Goal: Task Accomplishment & Management: Manage account settings

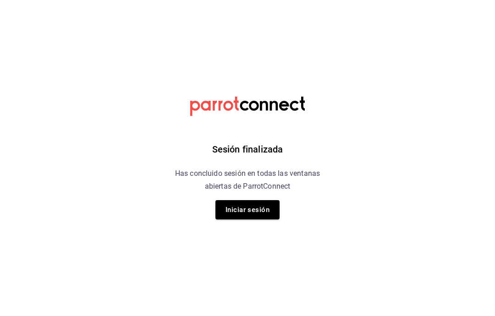
click at [266, 214] on button "Iniciar sesión" at bounding box center [248, 209] width 64 height 19
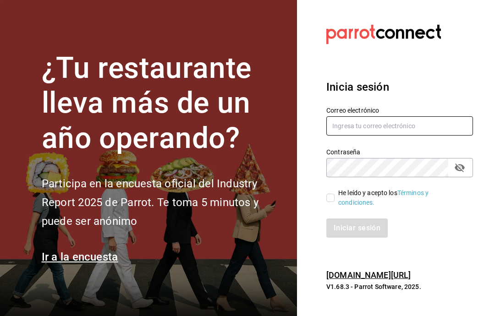
click at [430, 136] on input "text" at bounding box center [400, 126] width 147 height 19
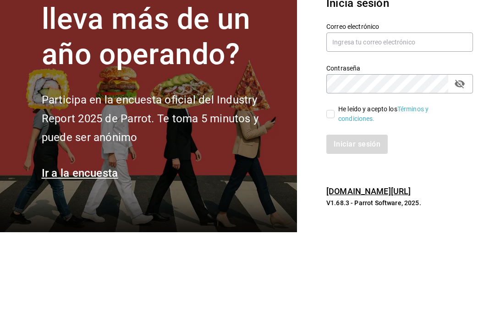
scroll to position [37, 0]
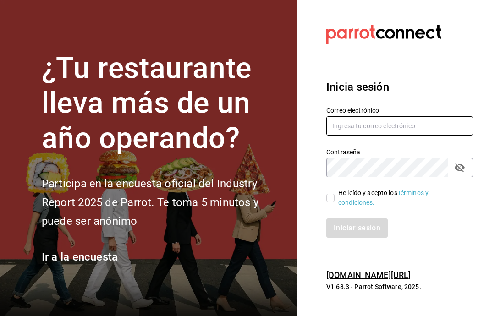
click at [393, 117] on input "text" at bounding box center [400, 126] width 147 height 19
click at [413, 136] on input "text" at bounding box center [400, 126] width 147 height 19
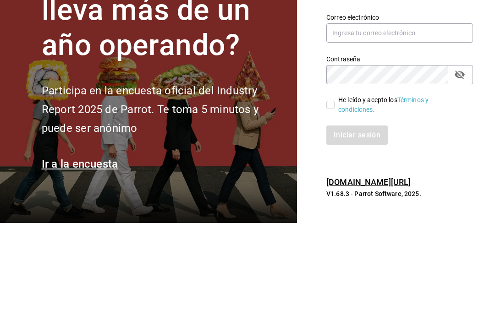
scroll to position [37, 0]
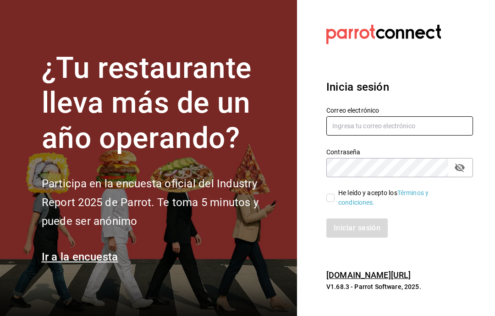
type input "gabino07@gmail.com"
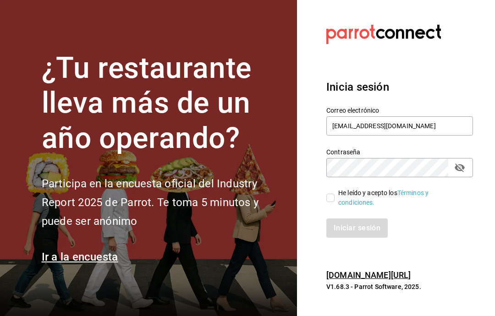
click at [340, 189] on div "He leído y acepto los Términos y condiciones." at bounding box center [403, 198] width 128 height 19
click at [335, 194] on input "He leído y acepto los Términos y condiciones." at bounding box center [331, 198] width 8 height 8
click at [333, 194] on input "He leído y acepto los Términos y condiciones." at bounding box center [331, 198] width 8 height 8
click at [328, 194] on input "He leído y acepto los Términos y condiciones." at bounding box center [331, 198] width 8 height 8
checkbox input "true"
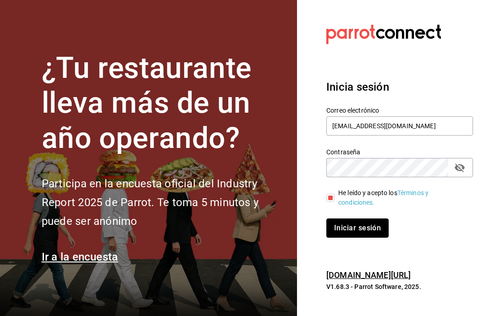
click at [362, 219] on button "Iniciar sesión" at bounding box center [358, 228] width 62 height 19
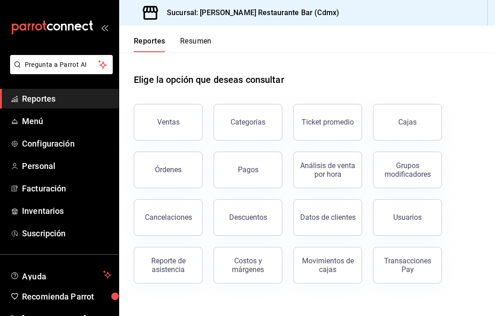
click at [42, 123] on span "Menú" at bounding box center [66, 121] width 89 height 12
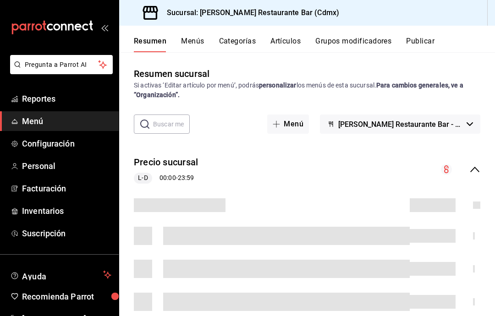
click at [294, 44] on button "Artículos" at bounding box center [286, 45] width 30 height 16
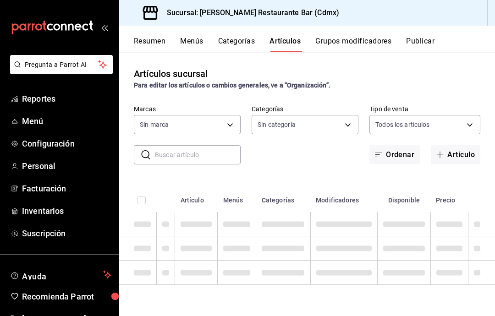
click at [291, 40] on button "Artículos" at bounding box center [285, 45] width 31 height 16
type input "908d6df4-2f26-4775-af38-303bc5da28fc"
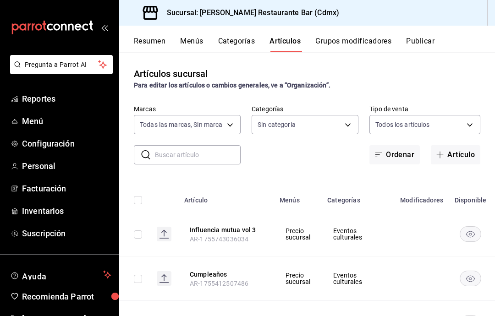
type input "d988eb86-8b76-456a-932a-bba2e53dadab,5bf03305-0487-47d5-9649-1ba07f098c26,e7b73…"
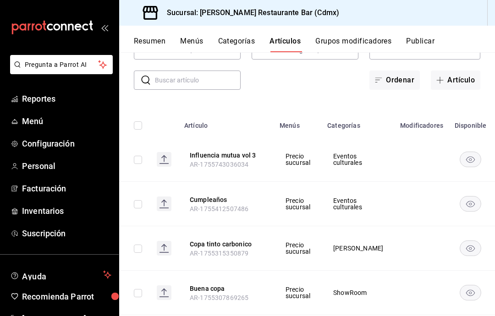
scroll to position [57, 0]
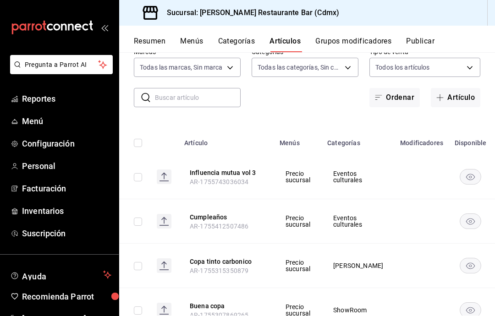
click at [204, 92] on input "text" at bounding box center [198, 98] width 86 height 18
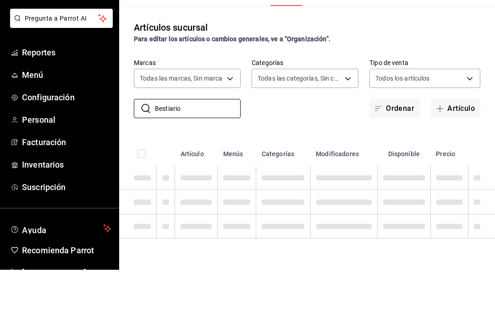
scroll to position [0, 0]
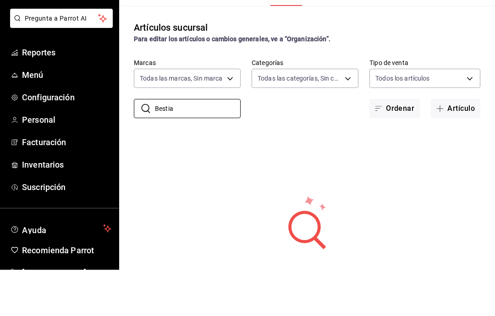
type input "Besti"
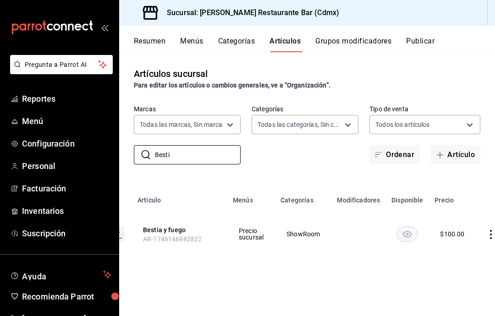
scroll to position [0, 59]
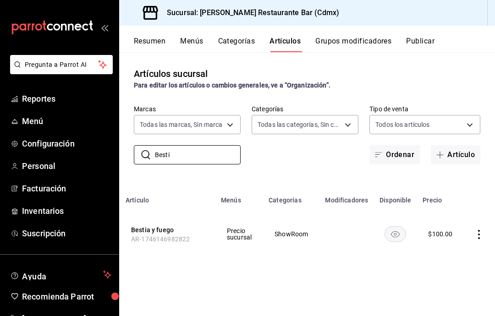
click at [25, 122] on span "Menú" at bounding box center [66, 121] width 89 height 12
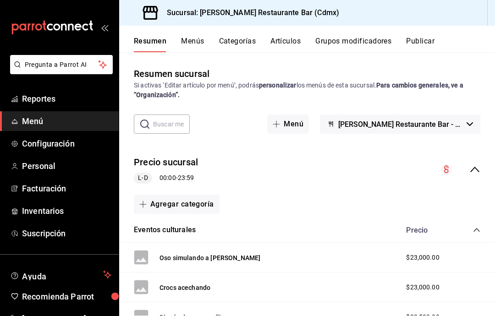
click at [290, 46] on button "Artículos" at bounding box center [286, 45] width 30 height 16
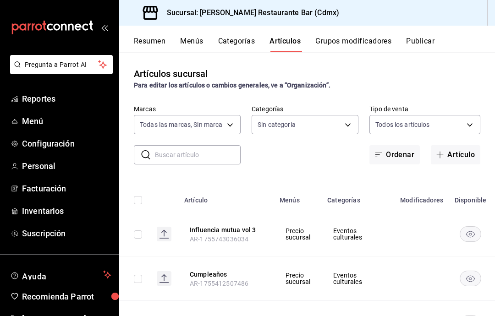
type input "908d6df4-2f26-4775-af38-303bc5da28fc"
type input "d988eb86-8b76-456a-932a-bba2e53dadab,5bf03305-0487-47d5-9649-1ba07f098c26,e7b73…"
click at [463, 153] on button "Artículo" at bounding box center [456, 154] width 50 height 19
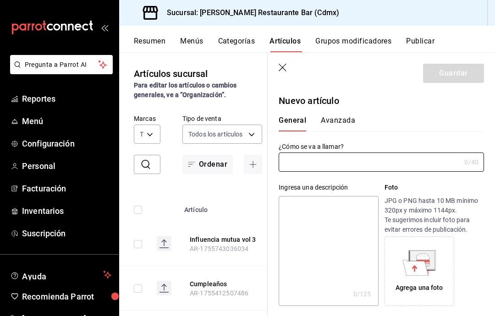
type input "AR-1756245344077"
click at [402, 172] on input "text" at bounding box center [370, 162] width 182 height 18
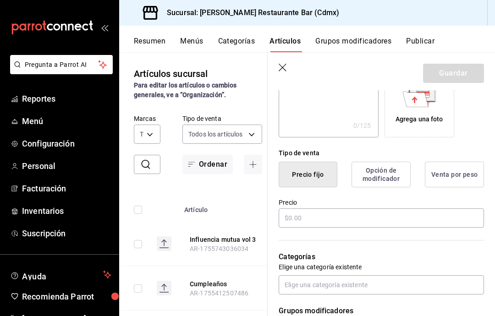
scroll to position [181, 0]
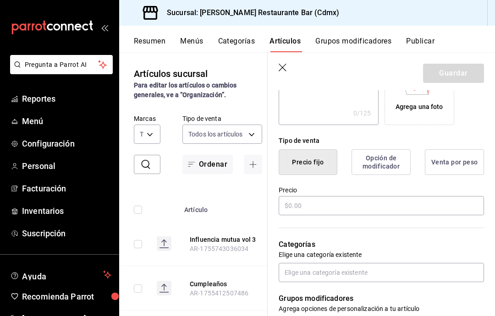
type input "Básica blanca"
click at [416, 210] on input "text" at bounding box center [381, 205] width 205 height 19
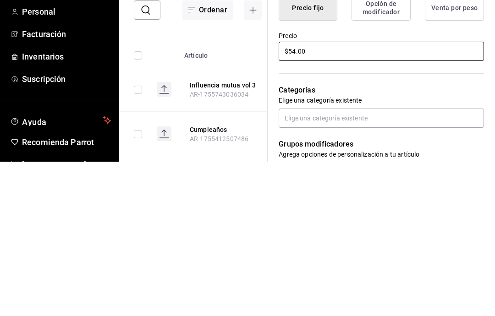
type input "$5.00"
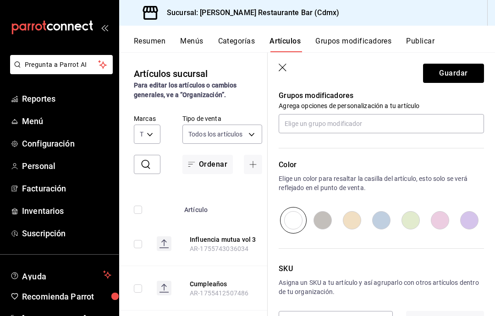
scroll to position [378, 0]
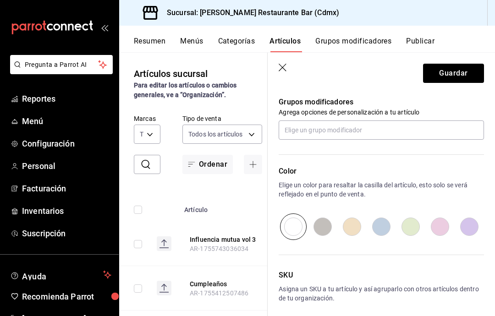
type input "$400.00"
click at [414, 145] on div "Color Elige un color para resaltar la casilla del artículo, esto solo se verá r…" at bounding box center [376, 190] width 216 height 100
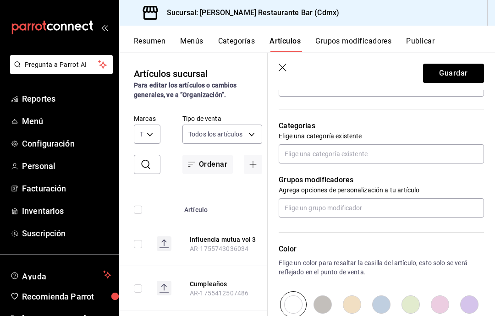
scroll to position [300, 0]
click at [407, 156] on input "text" at bounding box center [381, 154] width 205 height 19
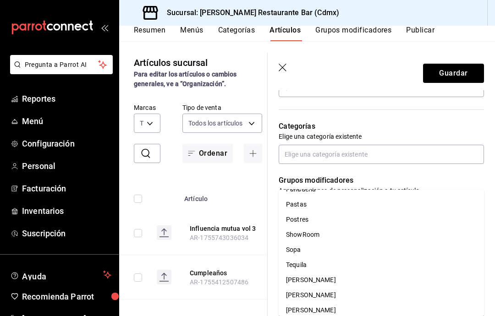
scroll to position [163, 0]
click at [336, 227] on li "ShowRoom" at bounding box center [381, 234] width 205 height 15
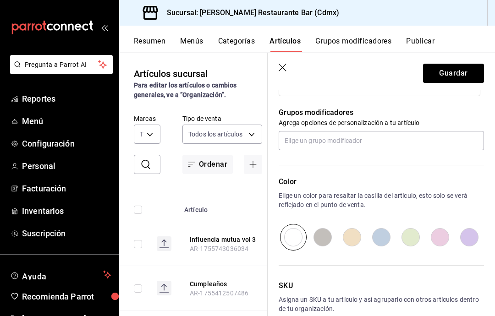
scroll to position [401, 0]
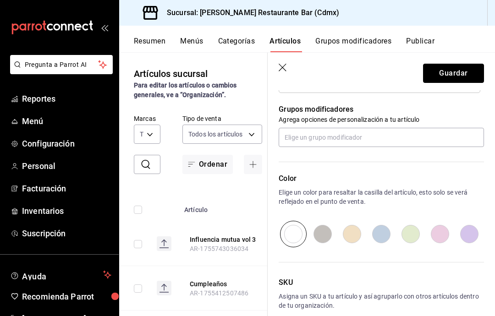
click at [466, 77] on button "Guardar" at bounding box center [453, 73] width 61 height 19
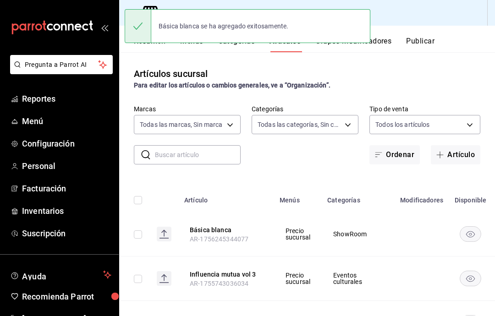
click at [462, 145] on button "Artículo" at bounding box center [456, 154] width 50 height 19
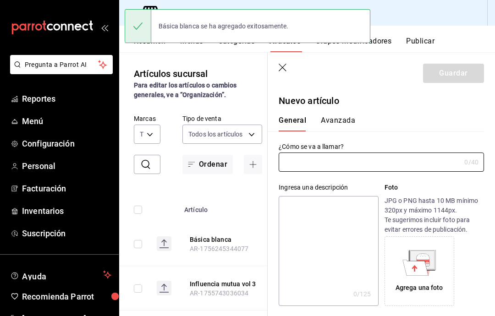
click at [368, 160] on input "text" at bounding box center [370, 162] width 182 height 18
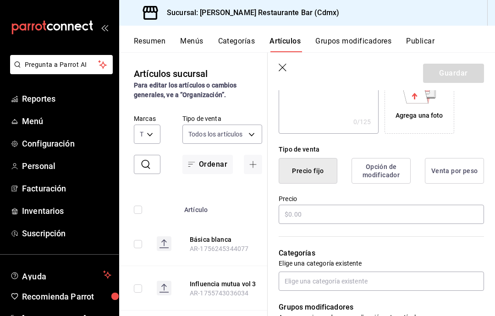
scroll to position [188, 0]
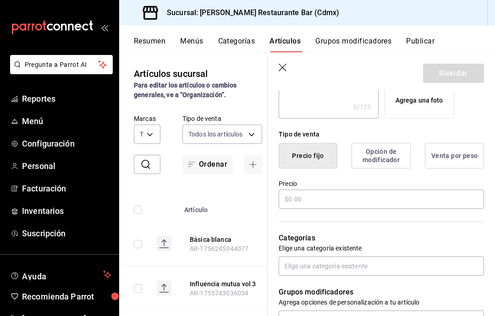
type input "Traje de baño metálico"
click at [439, 202] on input "text" at bounding box center [381, 199] width 205 height 19
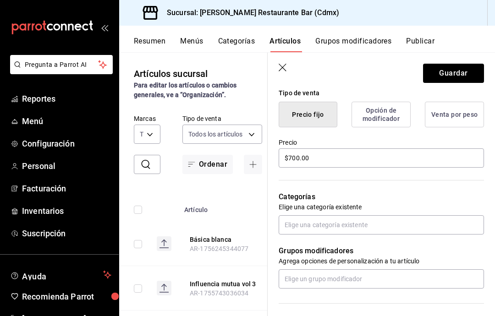
scroll to position [289, 0]
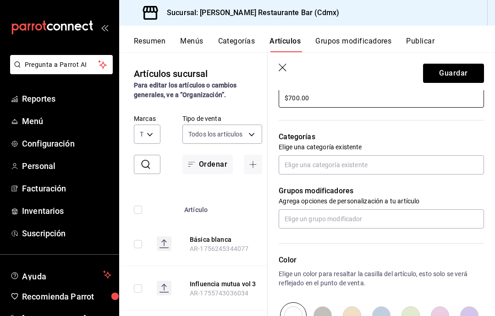
type input "$700.00"
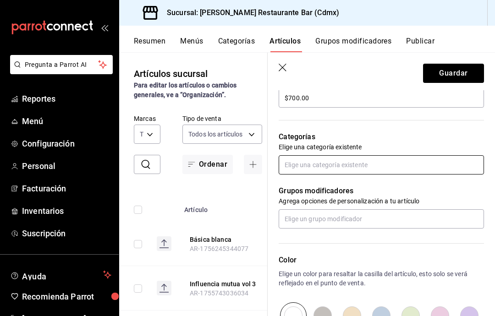
click at [435, 172] on input "text" at bounding box center [381, 164] width 205 height 19
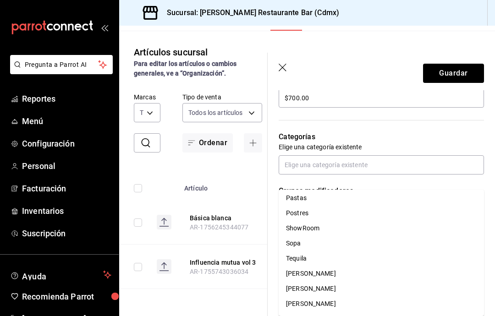
scroll to position [169, 0]
click at [358, 222] on li "ShowRoom" at bounding box center [381, 229] width 205 height 15
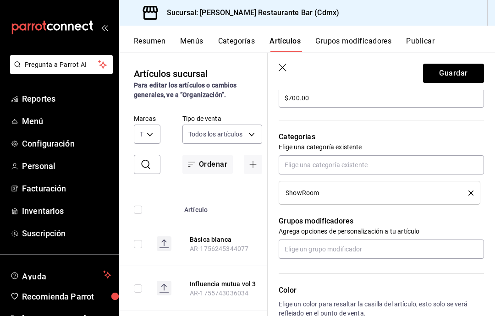
click at [461, 72] on button "Guardar" at bounding box center [453, 73] width 61 height 19
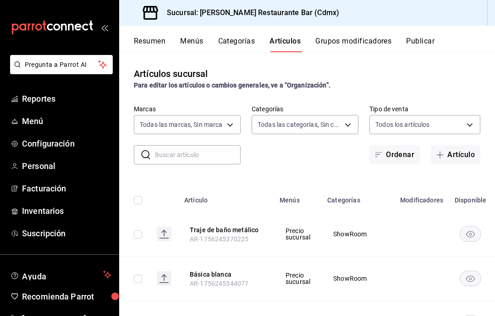
click at [223, 146] on input "text" at bounding box center [198, 155] width 86 height 18
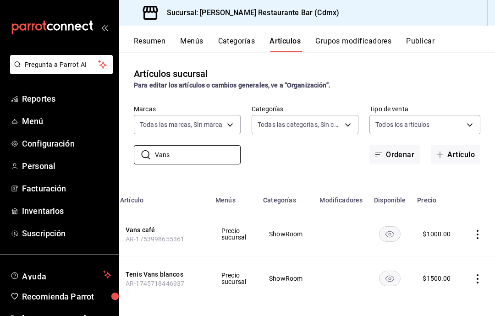
scroll to position [0, 64]
click at [214, 146] on input "Vans" at bounding box center [198, 155] width 86 height 18
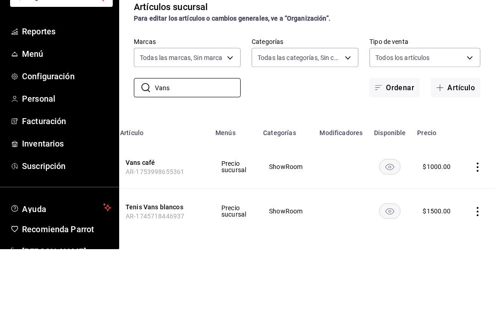
click at [212, 146] on input "Vans" at bounding box center [198, 155] width 86 height 18
type input "V"
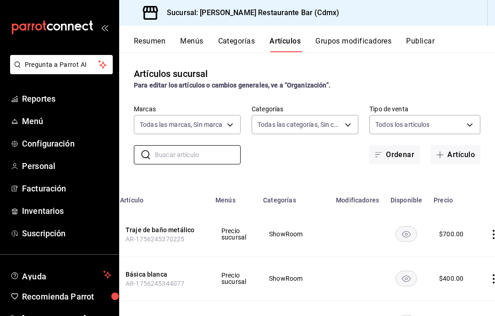
scroll to position [0, 0]
click at [218, 157] on input "text" at bounding box center [198, 155] width 86 height 18
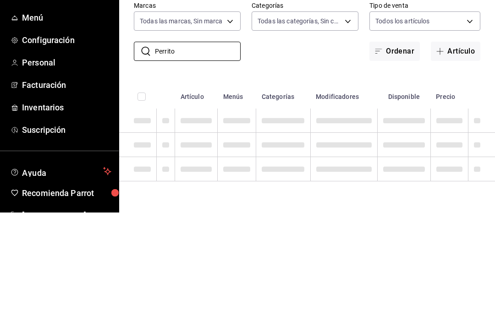
scroll to position [37, 0]
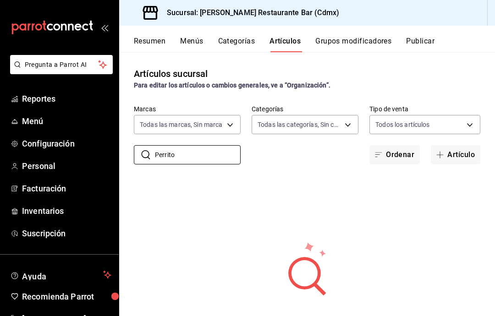
type input "Perrito"
click at [468, 145] on button "Artículo" at bounding box center [456, 154] width 50 height 19
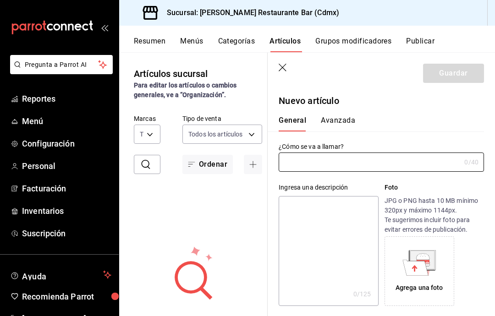
click at [387, 159] on input "text" at bounding box center [370, 162] width 182 height 18
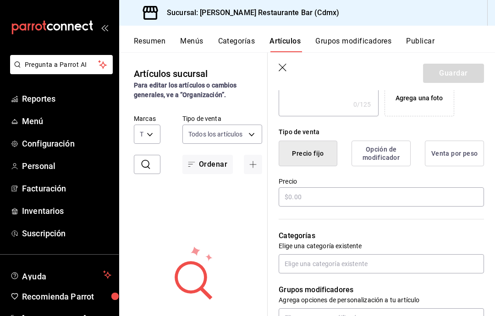
scroll to position [198, 0]
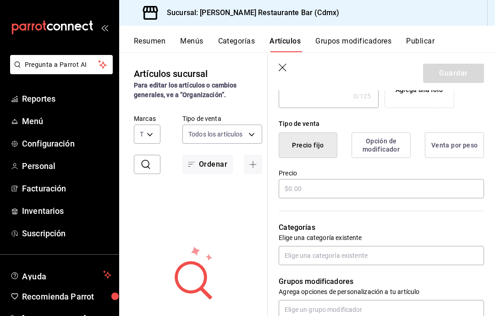
type input "Perrito patineta"
click at [402, 189] on input "text" at bounding box center [381, 188] width 205 height 19
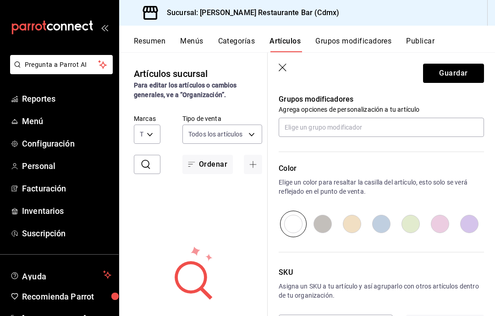
scroll to position [380, 0]
type input "$300.00"
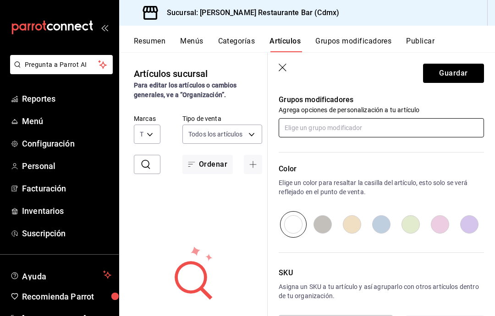
click at [427, 126] on input "text" at bounding box center [381, 127] width 205 height 19
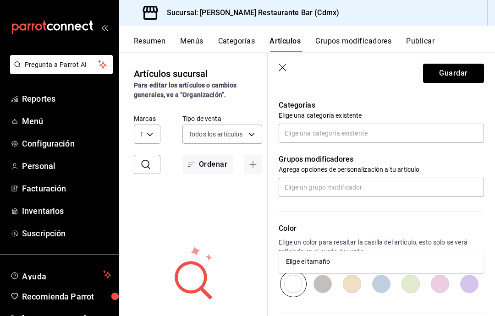
scroll to position [280, 0]
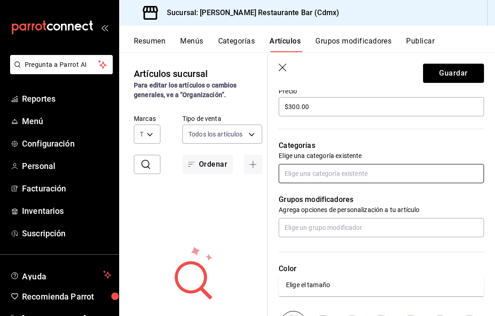
click at [427, 175] on input "text" at bounding box center [381, 173] width 205 height 19
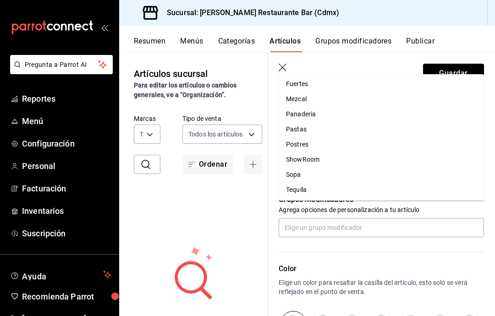
scroll to position [128, 0]
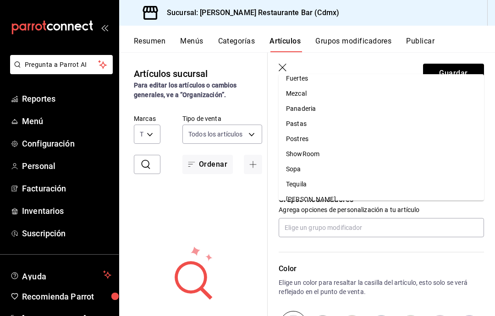
click at [331, 147] on li "ShowRoom" at bounding box center [381, 154] width 205 height 15
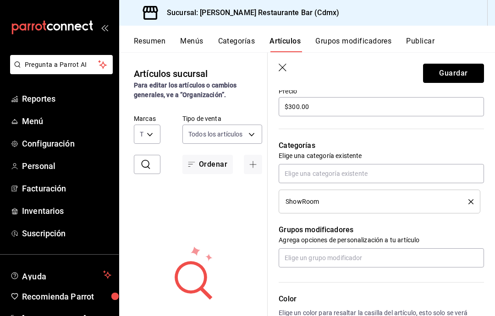
click at [464, 72] on button "Guardar" at bounding box center [453, 73] width 61 height 19
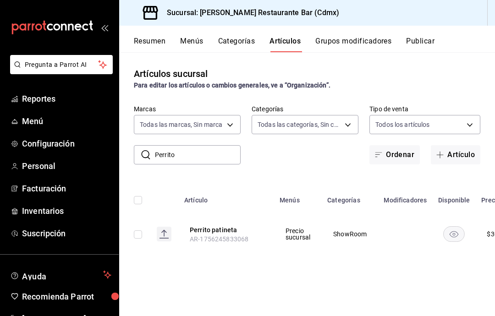
click at [490, 140] on div "Artículos sucursal Para editar los artículos o cambios generales, ve a “Organiz…" at bounding box center [307, 184] width 376 height 264
click at [67, 209] on span "Inventarios" at bounding box center [66, 211] width 89 height 12
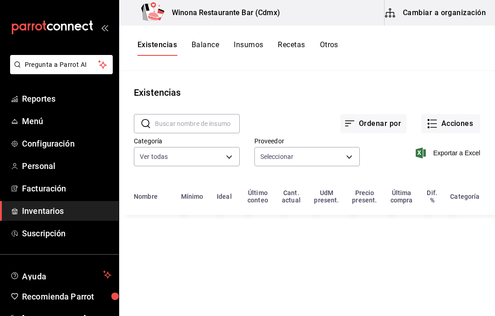
type input "223bd487-fc27-436d-8453-fe16581c9e4f,234606f5-758d-4334-a5ed-e3acaa6ed831,bdb65…"
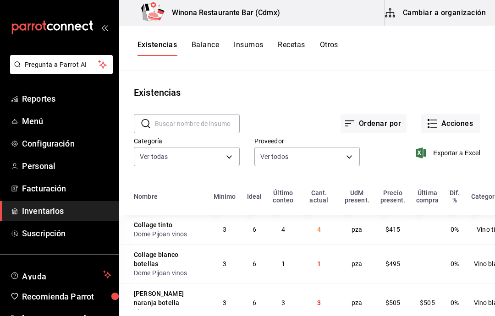
click at [456, 129] on button "Acciones" at bounding box center [451, 123] width 59 height 19
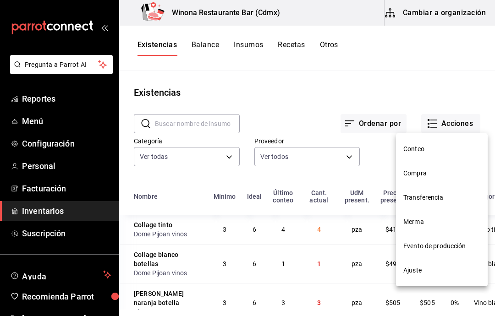
click at [435, 275] on span "Ajuste" at bounding box center [442, 271] width 77 height 10
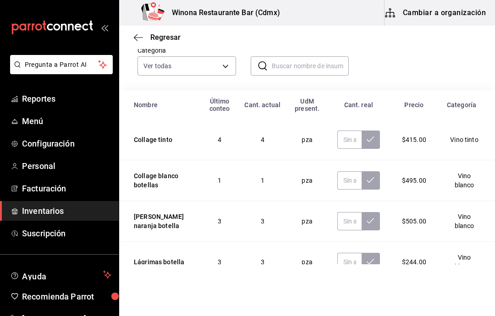
scroll to position [68, 0]
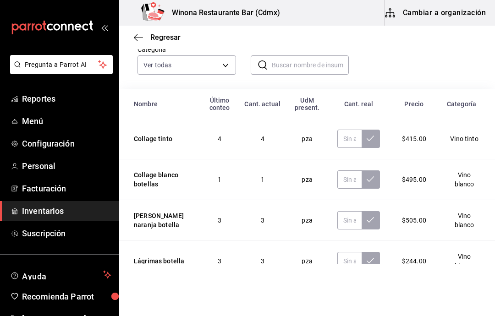
click at [318, 65] on input "text" at bounding box center [311, 65] width 78 height 18
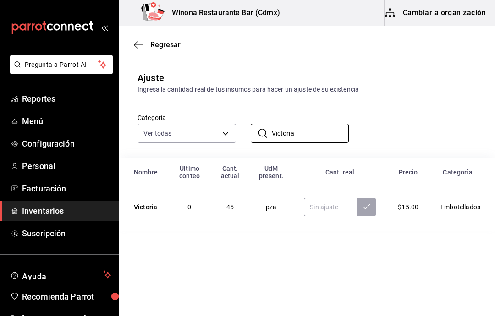
click at [348, 140] on input "Victoria" at bounding box center [311, 133] width 78 height 18
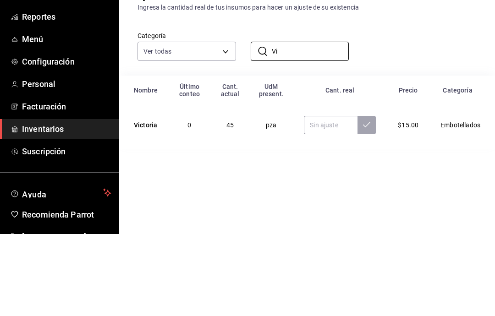
type input "V"
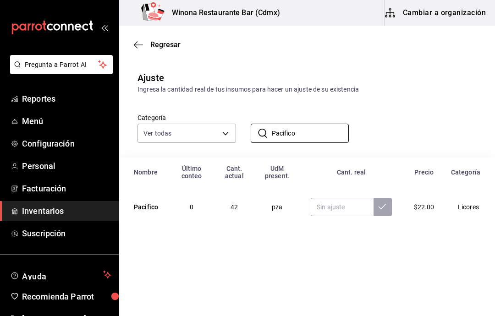
click at [331, 133] on input "Pacifico" at bounding box center [311, 133] width 78 height 18
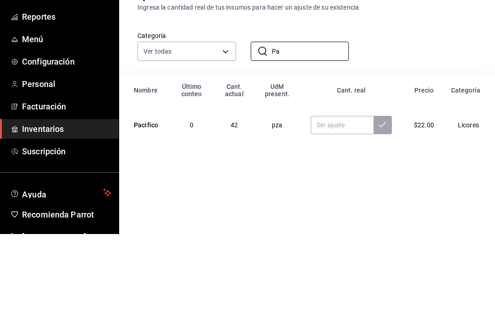
type input "P"
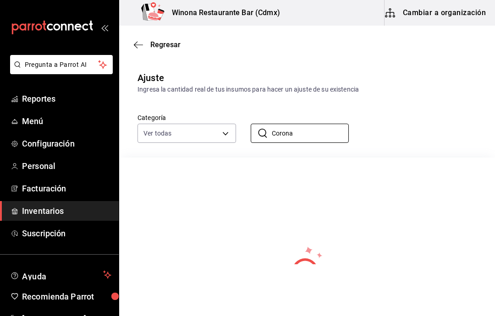
click at [329, 134] on input "Corona" at bounding box center [311, 133] width 78 height 18
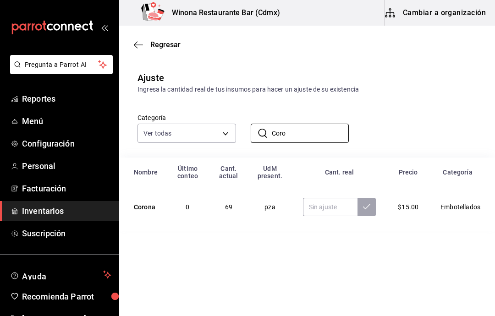
click at [321, 131] on input "Coro" at bounding box center [311, 133] width 78 height 18
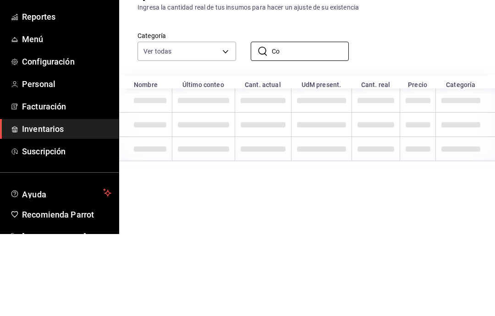
type input "C"
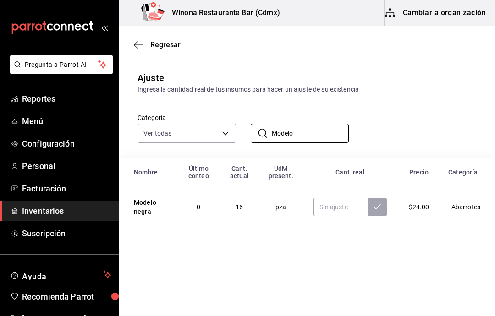
click at [339, 138] on input "Modelo" at bounding box center [311, 133] width 78 height 18
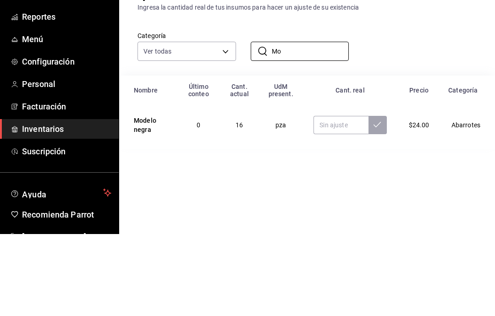
type input "M"
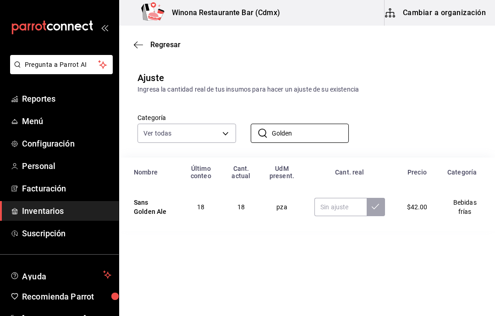
click at [330, 130] on input "Golden" at bounding box center [311, 133] width 78 height 18
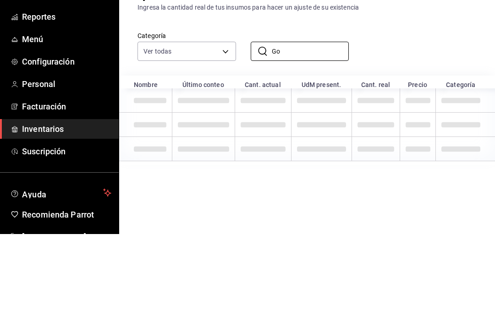
type input "G"
type input "O"
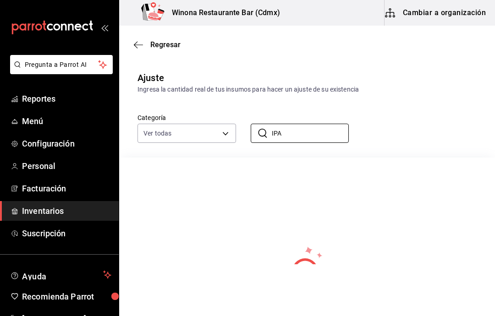
click at [344, 133] on input "IPA" at bounding box center [311, 133] width 78 height 18
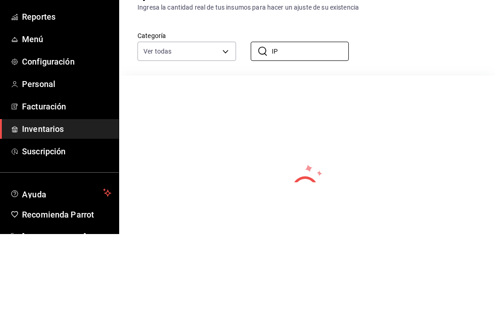
type input "I"
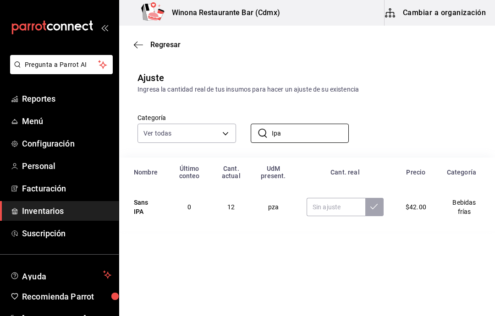
click at [333, 135] on input "Ipa" at bounding box center [311, 133] width 78 height 18
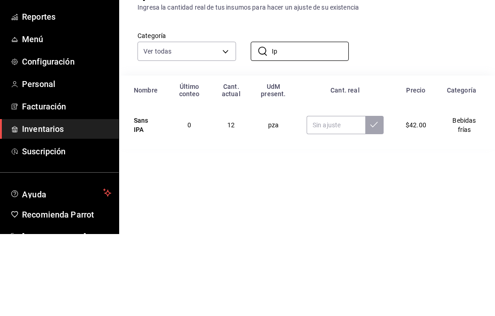
type input "I"
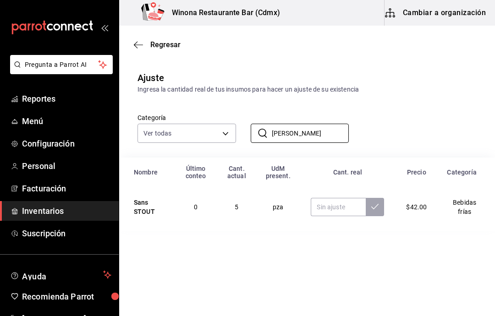
click at [320, 128] on input "[PERSON_NAME]" at bounding box center [311, 133] width 78 height 18
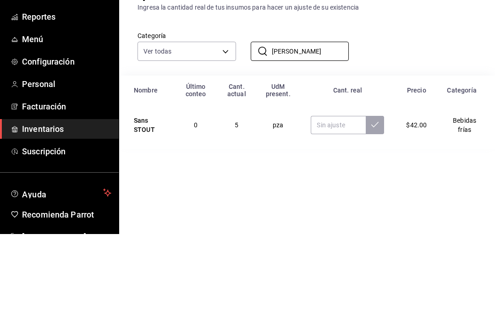
click at [328, 124] on input "[PERSON_NAME]" at bounding box center [311, 133] width 78 height 18
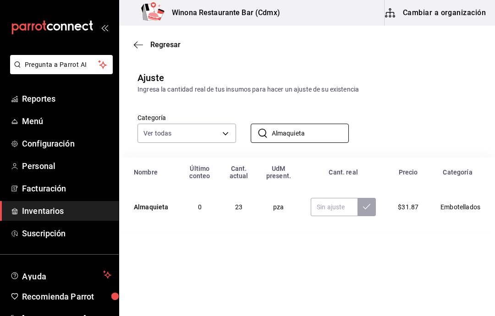
click at [329, 136] on input "Almaquieta" at bounding box center [311, 133] width 78 height 18
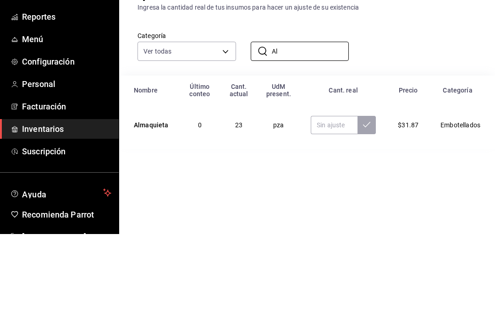
type input "A"
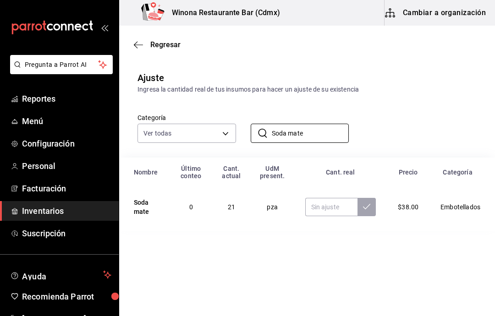
click at [340, 131] on input "Soda mate" at bounding box center [311, 133] width 78 height 18
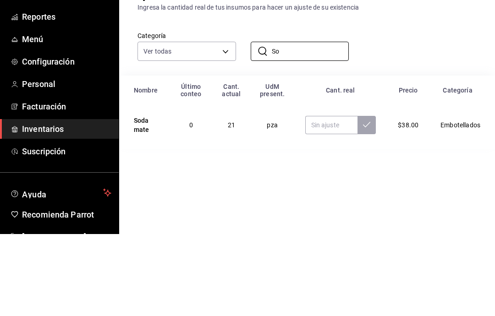
type input "S"
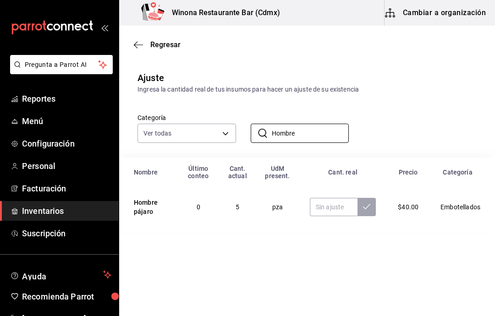
click at [314, 133] on input "Hombre" at bounding box center [311, 133] width 78 height 18
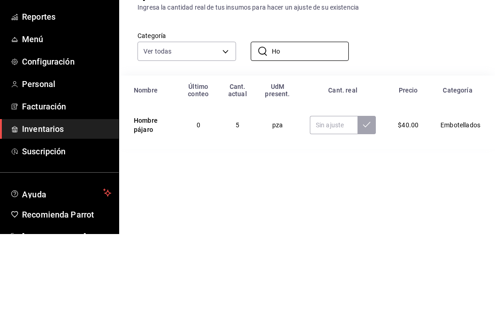
type input "H"
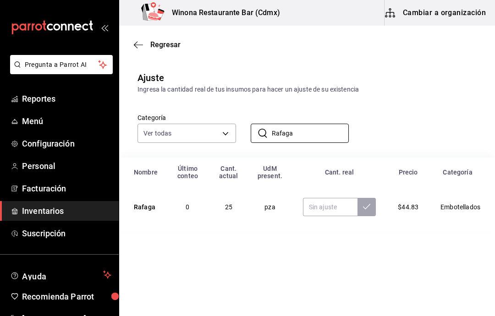
click at [341, 136] on input "Rafaga" at bounding box center [311, 133] width 78 height 18
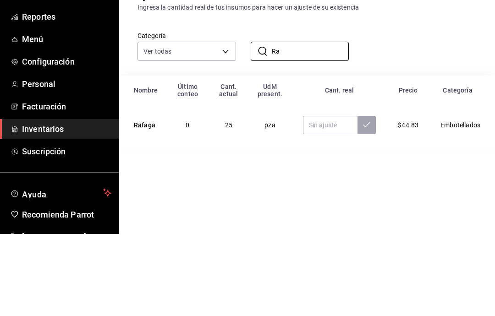
type input "R"
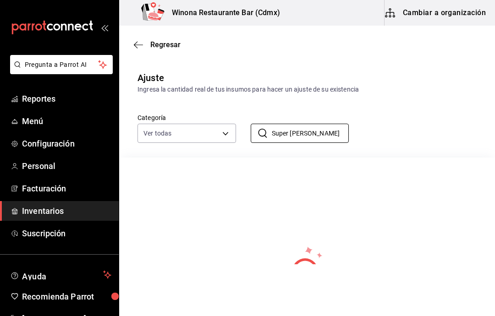
click at [330, 138] on input "Super [PERSON_NAME]" at bounding box center [311, 133] width 78 height 18
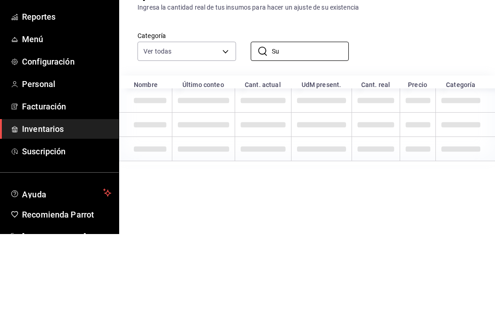
type input "S"
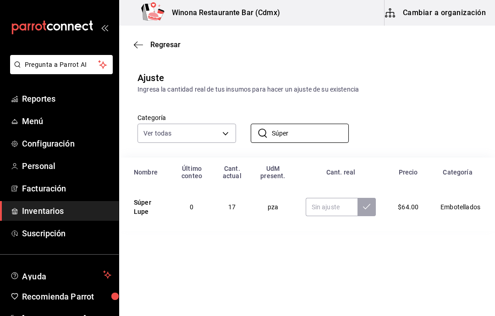
click at [319, 142] on input "Súper" at bounding box center [311, 133] width 78 height 18
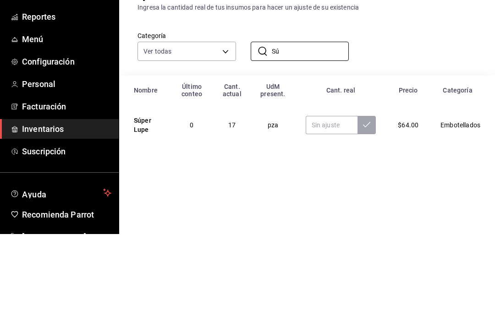
type input "S"
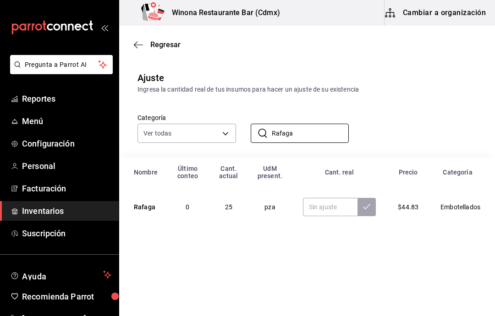
click at [330, 141] on input "Rafaga" at bounding box center [311, 133] width 78 height 18
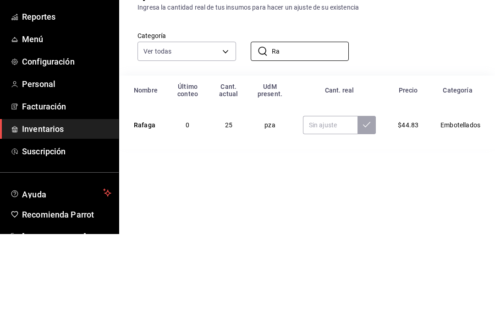
type input "R"
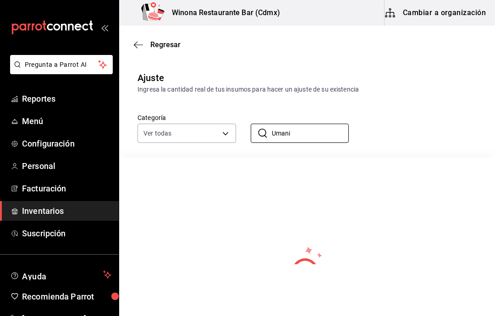
click at [332, 139] on input "Umani" at bounding box center [311, 133] width 78 height 18
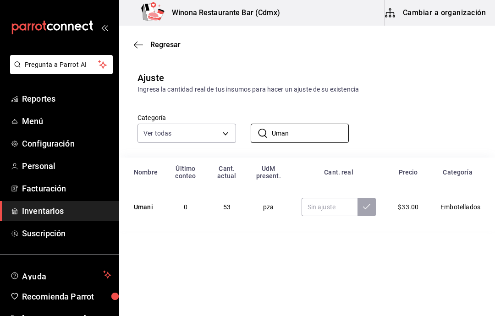
click at [319, 136] on input "Uman" at bounding box center [311, 133] width 78 height 18
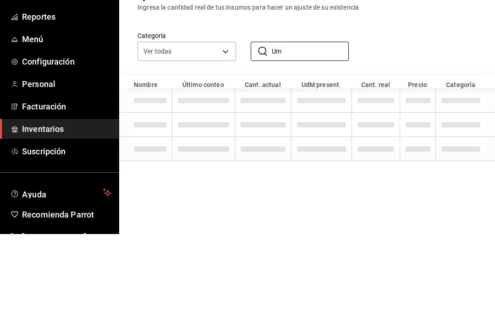
type input "U"
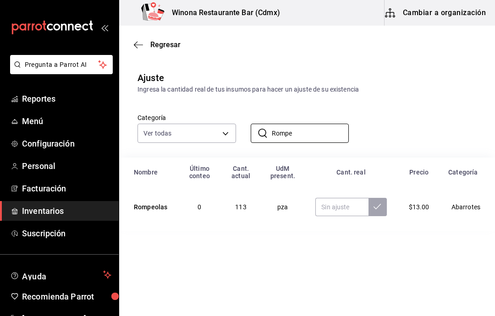
click at [314, 143] on input "Rompe" at bounding box center [311, 133] width 78 height 18
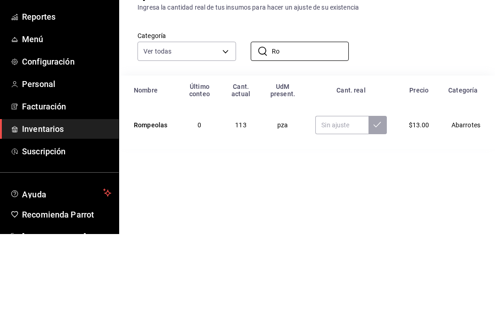
type input "R"
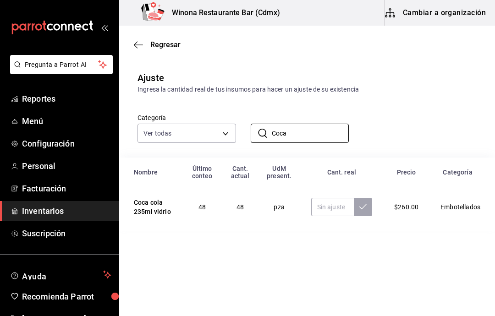
click at [333, 139] on input "Coca" at bounding box center [311, 133] width 78 height 18
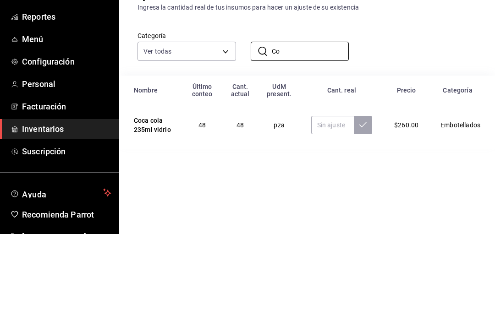
type input "C"
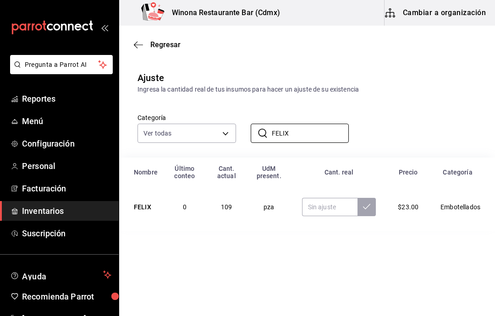
click at [344, 133] on input "FELIX" at bounding box center [311, 133] width 78 height 18
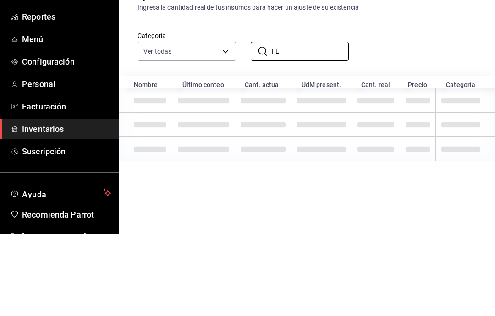
type input "F"
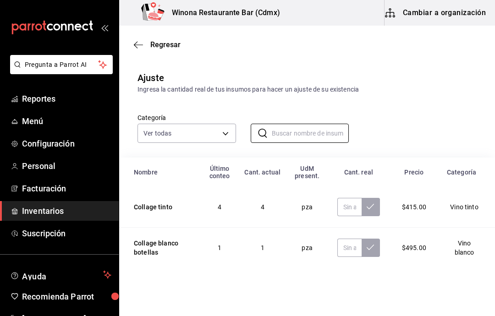
click at [322, 124] on input "text" at bounding box center [311, 133] width 78 height 18
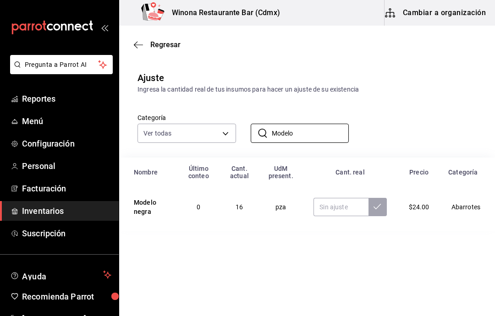
type input "Modelo"
click at [355, 209] on input "text" at bounding box center [341, 207] width 55 height 18
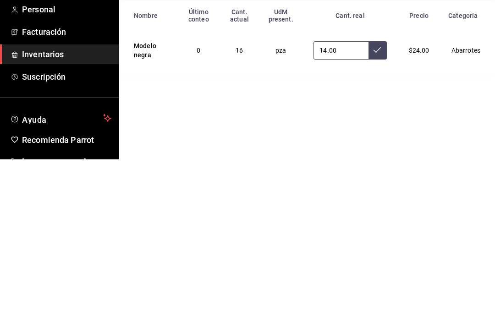
type input "14.00"
click at [381, 198] on button at bounding box center [378, 207] width 18 height 18
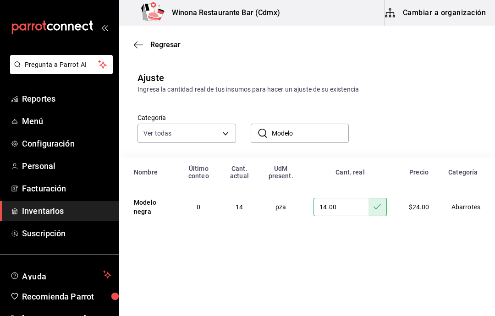
click at [333, 134] on input "Modelo" at bounding box center [311, 133] width 78 height 18
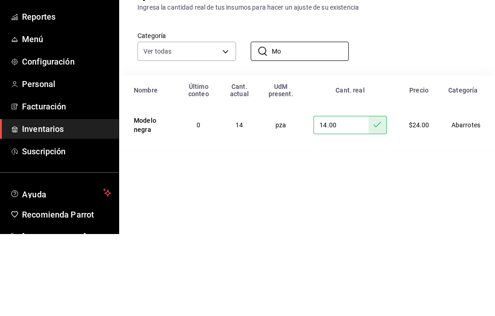
type input "M"
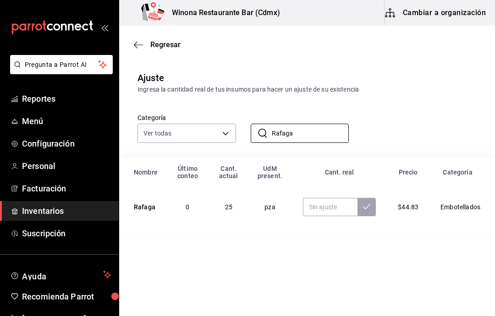
type input "Rafaga"
click at [329, 210] on input "text" at bounding box center [330, 207] width 55 height 18
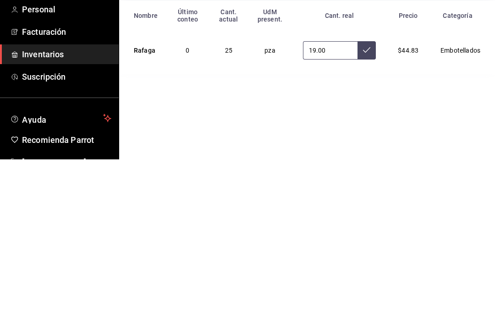
type input "19.00"
click at [370, 203] on icon at bounding box center [366, 206] width 7 height 7
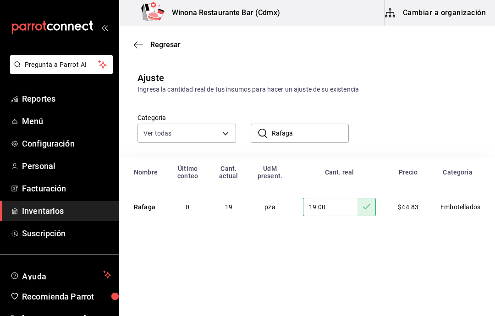
click at [319, 133] on input "Rafaga" at bounding box center [311, 133] width 78 height 18
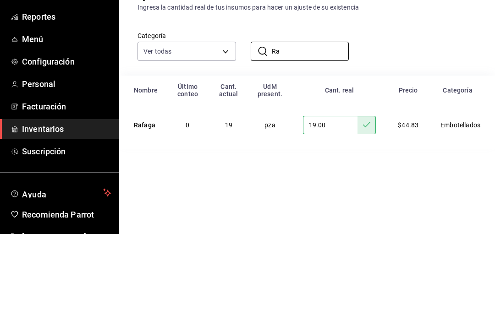
type input "R"
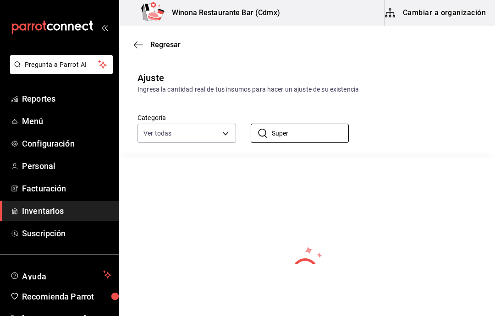
click at [325, 137] on input "Super" at bounding box center [311, 133] width 78 height 18
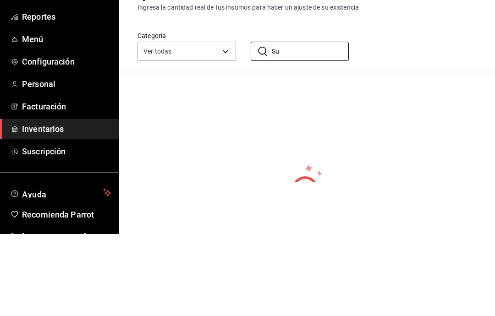
type input "S"
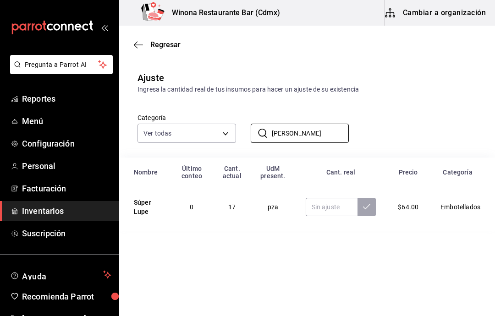
type input "[PERSON_NAME]"
click at [346, 204] on input "text" at bounding box center [332, 207] width 52 height 18
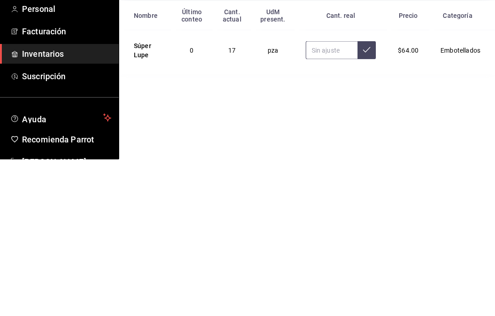
type input "8.00"
click at [368, 198] on button at bounding box center [367, 207] width 18 height 18
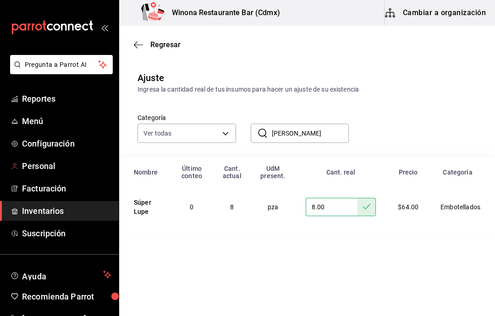
click at [67, 176] on link "Personal" at bounding box center [59, 166] width 119 height 20
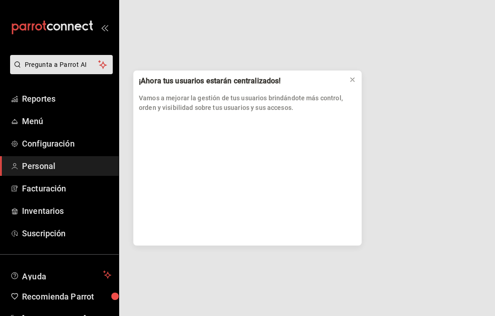
click at [62, 215] on div "¡Ahora tus usuarios estarán centralizados! Vamos a mejorar la gestión de tus us…" at bounding box center [247, 158] width 495 height 316
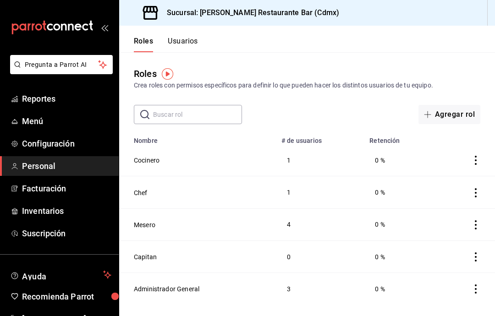
click at [53, 215] on span "Inventarios" at bounding box center [66, 211] width 89 height 12
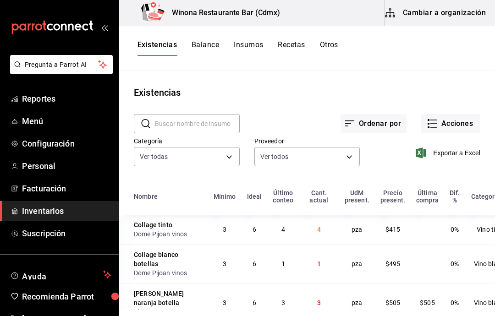
click at [479, 128] on button "Acciones" at bounding box center [451, 123] width 59 height 19
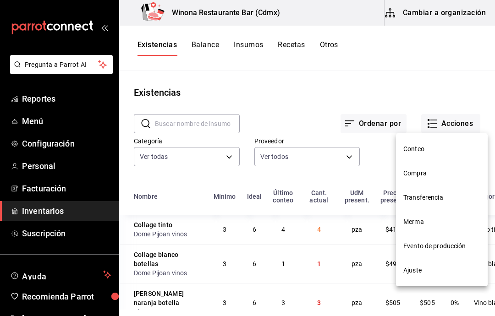
click at [442, 96] on div at bounding box center [247, 158] width 495 height 316
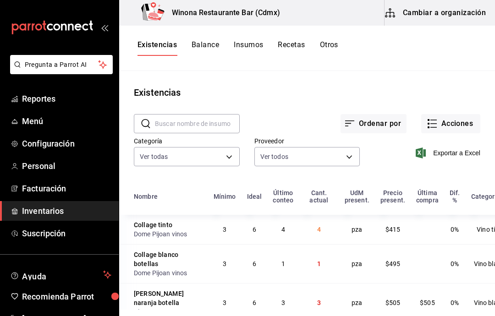
click at [306, 161] on body "Pregunta a Parrot AI Reportes Menú Configuración Personal Facturación Inventari…" at bounding box center [247, 155] width 495 height 310
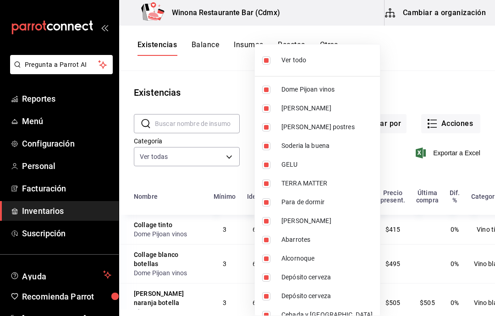
click at [416, 70] on div at bounding box center [247, 158] width 495 height 316
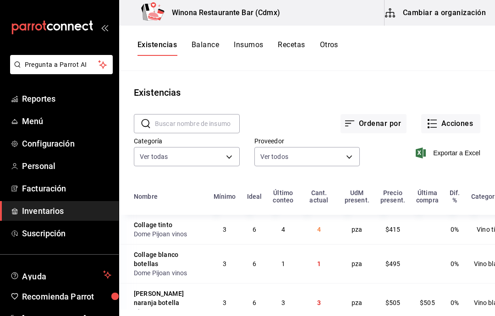
click at [332, 44] on button "Otros" at bounding box center [329, 48] width 18 height 16
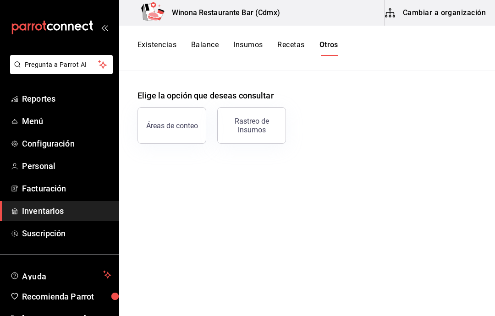
click at [157, 46] on button "Existencias" at bounding box center [157, 48] width 39 height 16
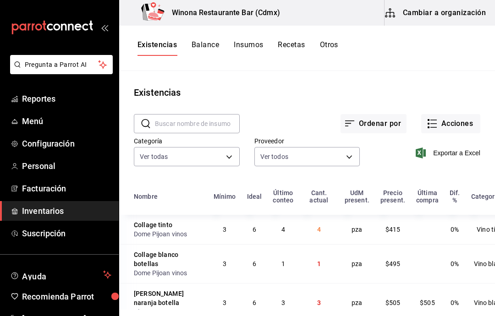
click at [460, 125] on button "Acciones" at bounding box center [451, 123] width 59 height 19
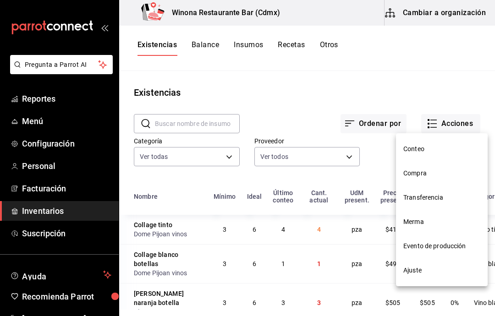
click at [434, 152] on span "Conteo" at bounding box center [442, 149] width 77 height 10
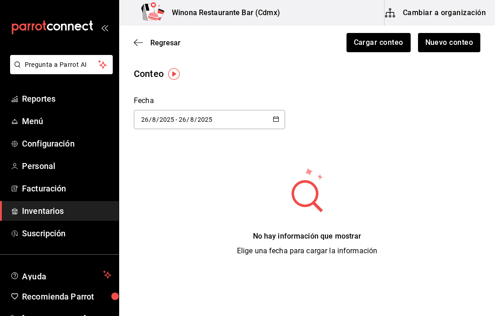
click at [133, 48] on div "Regresar Cargar conteo Nuevo conteo" at bounding box center [307, 43] width 376 height 34
click at [134, 45] on icon "button" at bounding box center [138, 43] width 9 height 8
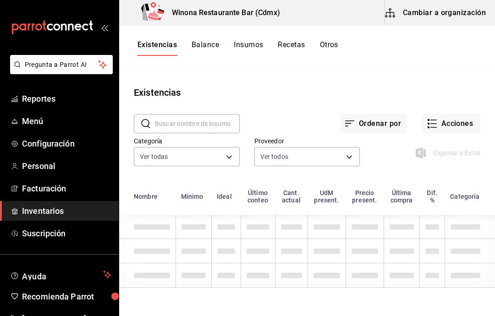
click at [458, 129] on button "Acciones" at bounding box center [451, 123] width 59 height 19
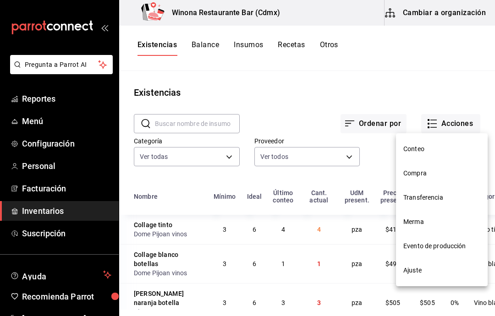
click at [328, 49] on div at bounding box center [247, 158] width 495 height 316
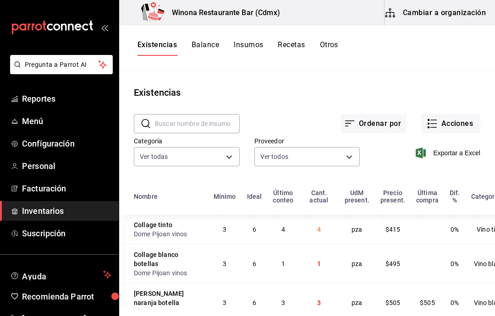
click at [464, 120] on button "Acciones" at bounding box center [451, 123] width 59 height 19
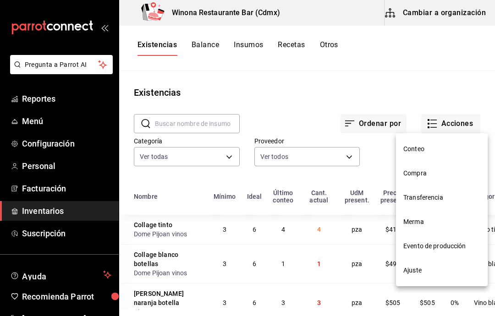
click at [447, 268] on span "Ajuste" at bounding box center [442, 271] width 77 height 10
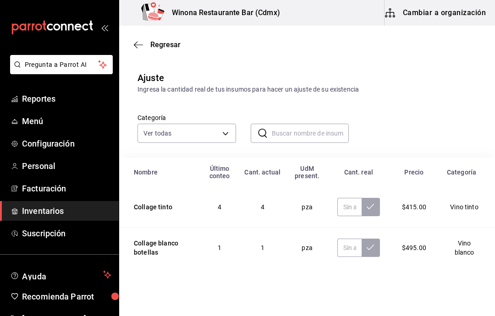
click at [339, 127] on input "text" at bounding box center [311, 133] width 78 height 18
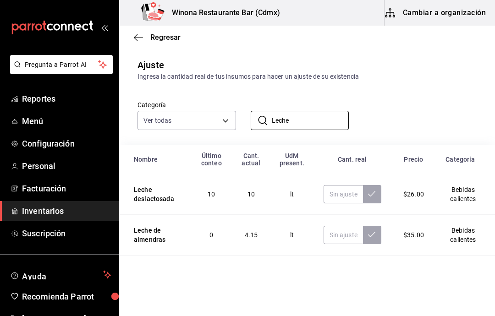
scroll to position [12, 0]
click at [344, 125] on input "Leche" at bounding box center [311, 121] width 78 height 18
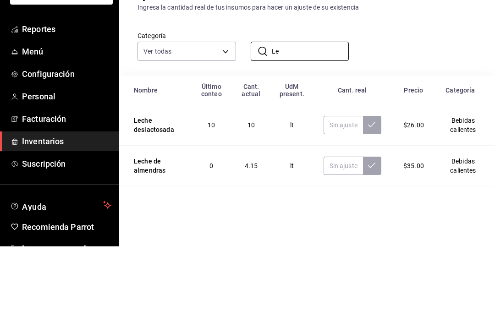
type input "L"
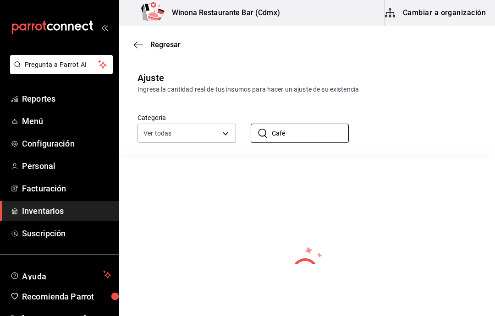
click at [322, 139] on input "Café" at bounding box center [311, 133] width 78 height 18
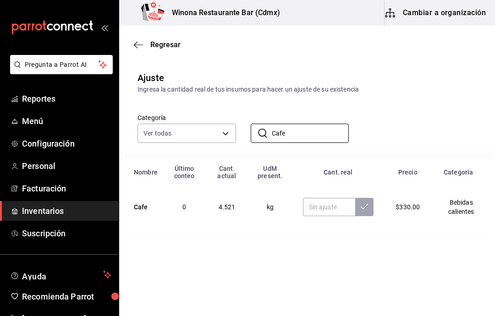
type input "Cafe"
click at [133, 56] on main "Regresar Ajuste Ingresa la cantidad real de tus insumos para hacer un ajuste de…" at bounding box center [307, 128] width 376 height 205
click at [133, 56] on div "Regresar" at bounding box center [307, 44] width 376 height 23
click at [66, 241] on link "Suscripción" at bounding box center [59, 234] width 119 height 20
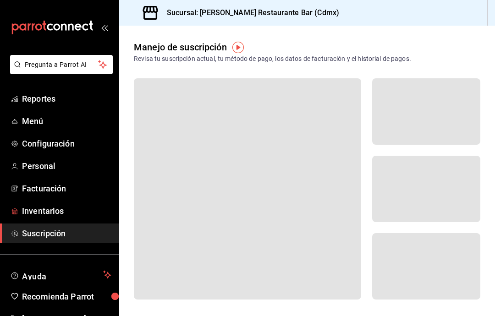
click at [53, 215] on span "Inventarios" at bounding box center [66, 211] width 89 height 12
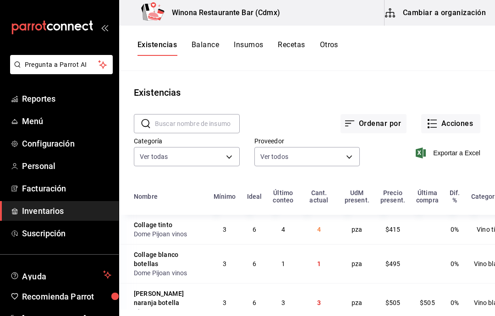
click at [455, 127] on button "Acciones" at bounding box center [451, 123] width 59 height 19
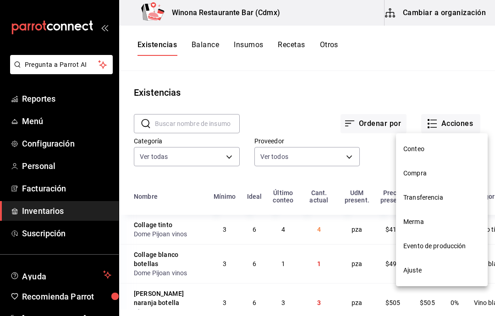
click at [441, 176] on span "Compra" at bounding box center [442, 174] width 77 height 10
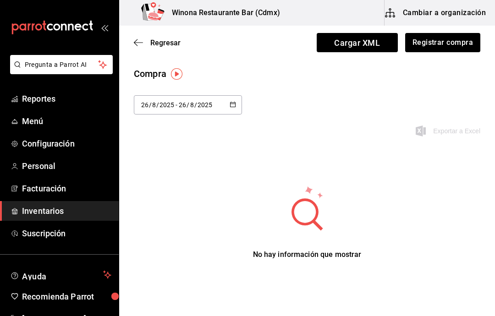
click at [235, 105] on \(Stroke\) "button" at bounding box center [233, 104] width 6 height 5
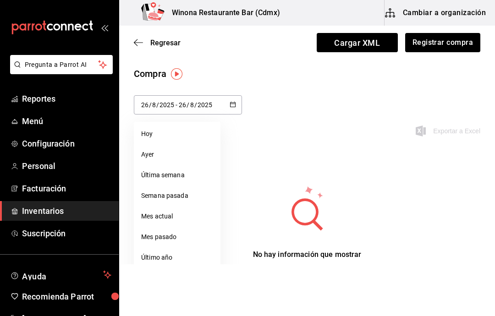
click at [182, 281] on li "Rango de fechas" at bounding box center [177, 278] width 87 height 21
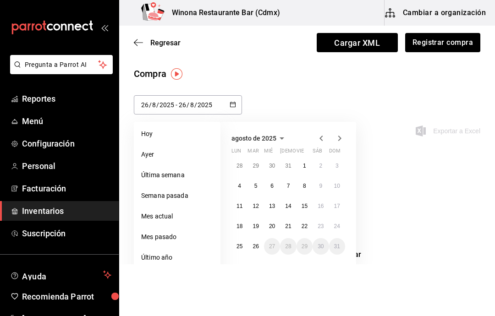
click at [256, 227] on abbr "19" at bounding box center [256, 226] width 6 height 6
click at [240, 247] on abbr "25" at bounding box center [240, 247] width 6 height 6
type input "[DATE]"
type input "19"
type input "[DATE]"
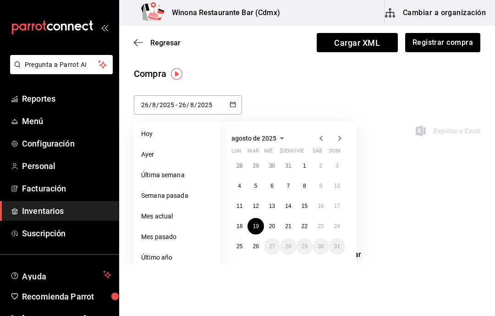
type input "25"
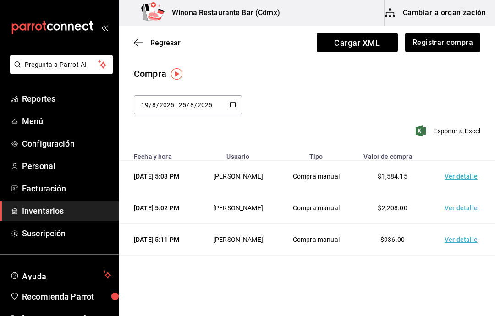
click at [469, 171] on td "Ver detalle" at bounding box center [463, 177] width 64 height 32
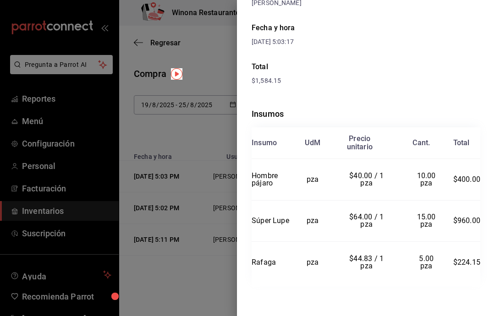
scroll to position [109, 0]
click at [198, 218] on div at bounding box center [247, 158] width 495 height 316
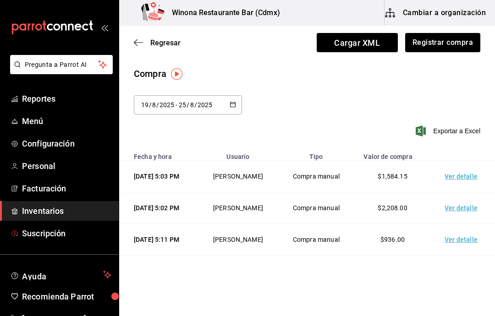
click at [66, 239] on span "Suscripción" at bounding box center [66, 234] width 89 height 12
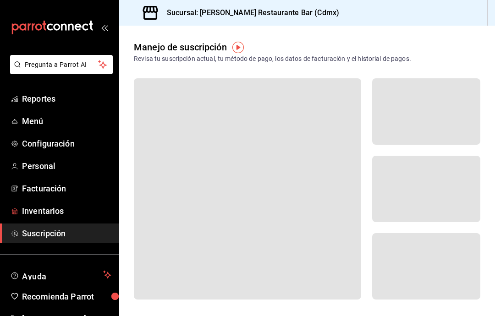
click at [56, 219] on link "Inventarios" at bounding box center [59, 211] width 119 height 20
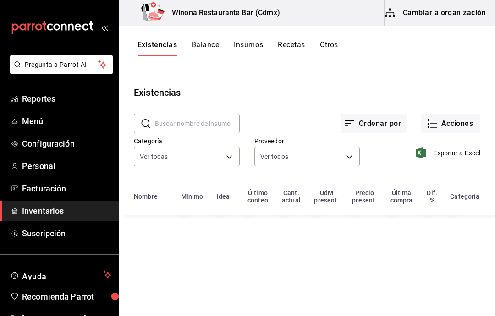
click at [475, 122] on button "Acciones" at bounding box center [451, 123] width 59 height 19
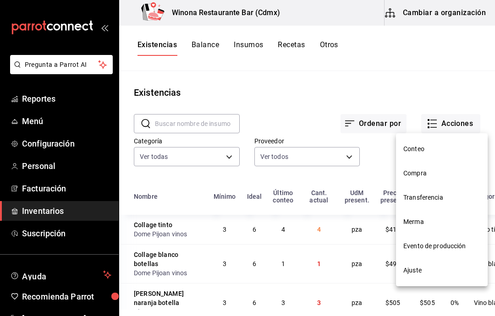
click at [435, 156] on li "Conteo" at bounding box center [442, 149] width 92 height 24
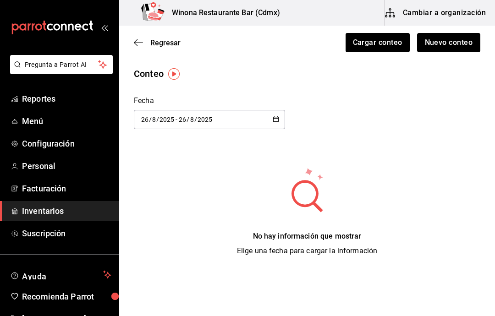
click at [458, 41] on button "Nuevo conteo" at bounding box center [449, 42] width 64 height 19
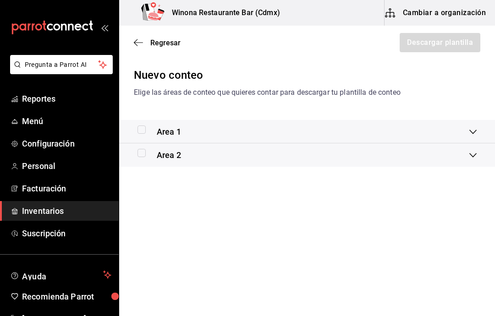
click at [145, 133] on input "checkbox" at bounding box center [142, 130] width 8 height 8
checkbox input "true"
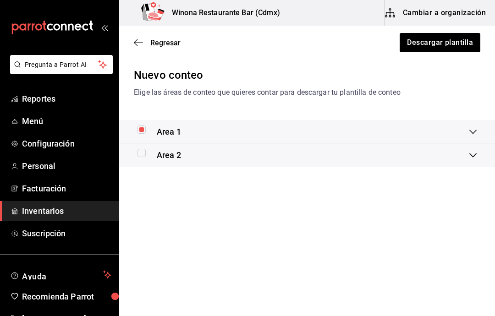
click at [135, 155] on div "Area 2" at bounding box center [307, 155] width 376 height 23
click at [150, 44] on span "Regresar" at bounding box center [157, 43] width 47 height 9
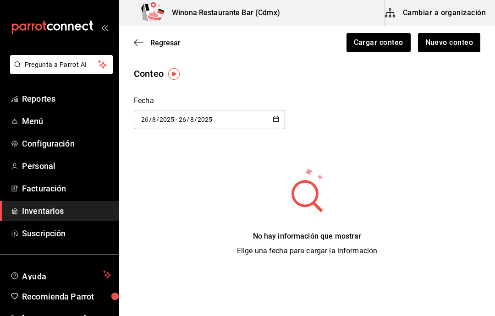
click at [135, 47] on span "Regresar" at bounding box center [157, 43] width 47 height 9
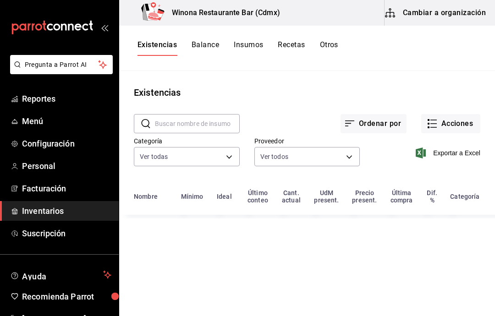
click at [457, 126] on button "Acciones" at bounding box center [451, 123] width 59 height 19
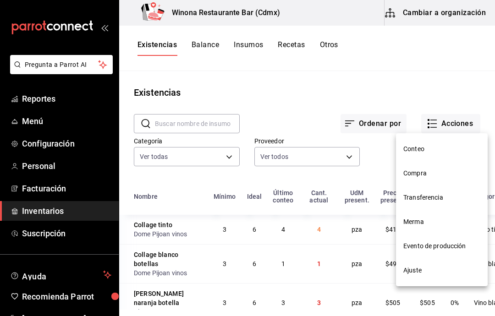
click at [432, 223] on span "Merma" at bounding box center [442, 222] width 77 height 10
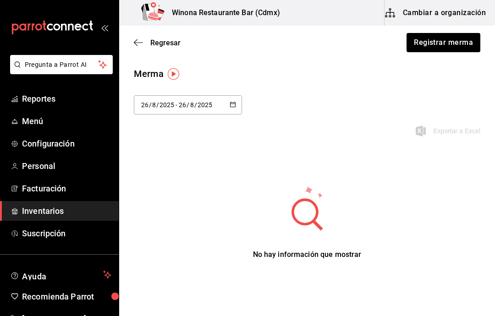
click at [455, 42] on button "Registrar merma" at bounding box center [444, 42] width 74 height 19
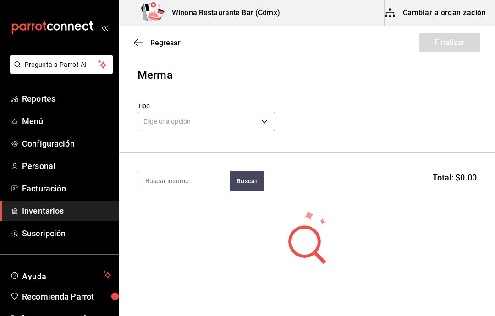
click at [262, 125] on body "Pregunta a Parrot AI Reportes Menú Configuración Personal Facturación Inventari…" at bounding box center [247, 132] width 495 height 265
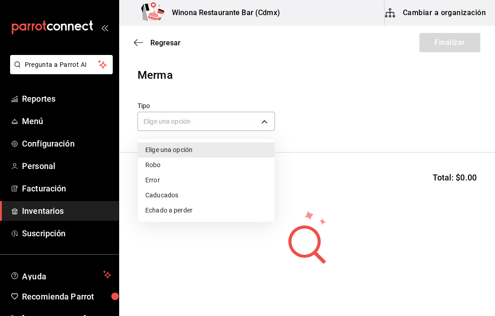
click at [213, 202] on li "Caducados" at bounding box center [206, 195] width 137 height 15
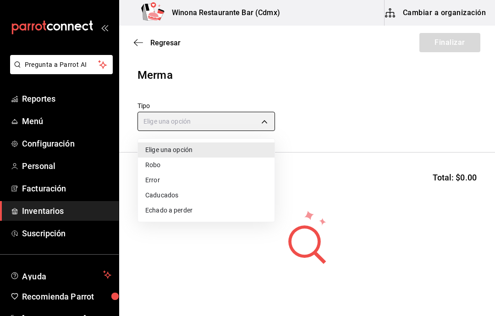
type input "EXPIRED"
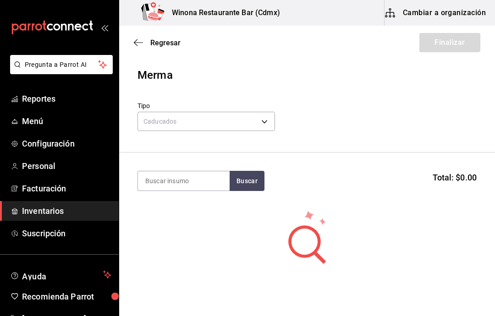
click at [201, 183] on input at bounding box center [184, 181] width 92 height 19
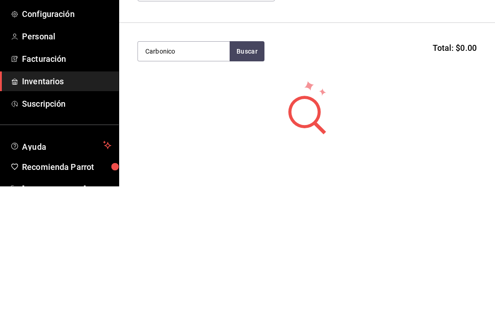
type input "Carbonico"
click at [247, 171] on button "Buscar" at bounding box center [247, 181] width 35 height 20
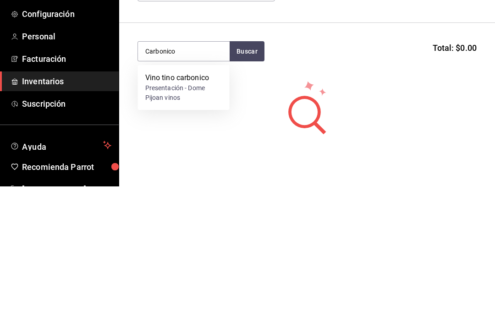
click at [187, 213] on div "Presentación - Dome Pijoan vinos" at bounding box center [183, 222] width 77 height 19
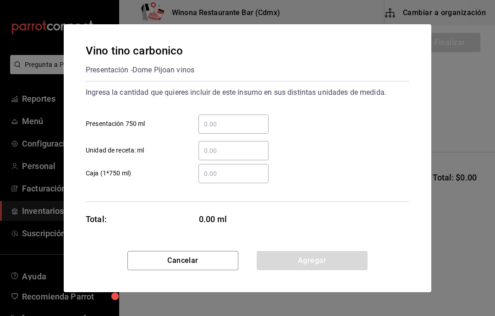
click at [251, 155] on input "​ Unidad de receta: ml" at bounding box center [234, 150] width 70 height 11
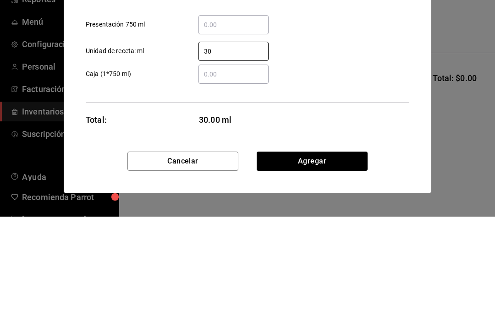
type input "3"
type input "300"
click at [455, 50] on div "Vino tino carbonico Presentación - Dome [PERSON_NAME] vinos Ingresa la cantidad…" at bounding box center [247, 158] width 495 height 316
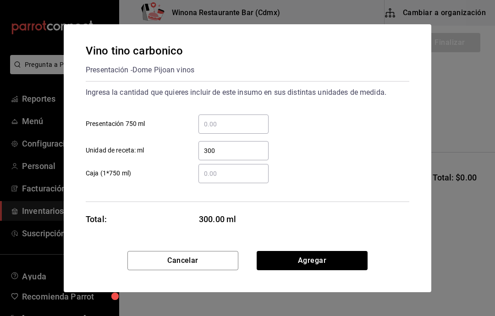
click at [478, 300] on div "Vino tino carbonico Presentación - Dome [PERSON_NAME] vinos Ingresa la cantidad…" at bounding box center [247, 158] width 495 height 316
click at [336, 261] on button "Agregar" at bounding box center [312, 260] width 111 height 19
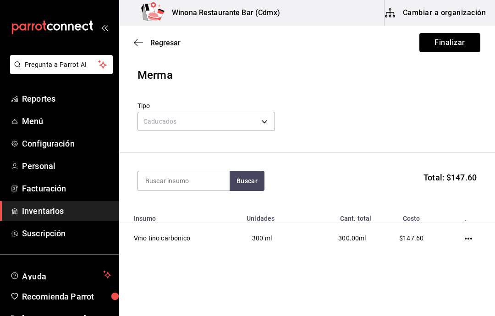
click at [457, 39] on button "Finalizar" at bounding box center [450, 42] width 61 height 19
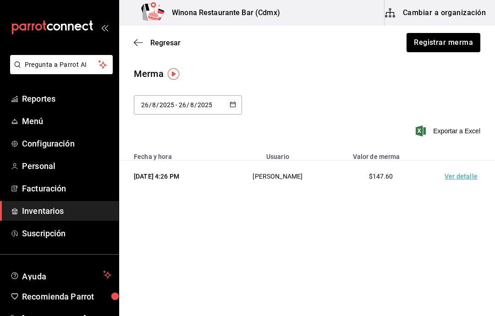
click at [137, 45] on icon "button" at bounding box center [136, 42] width 4 height 7
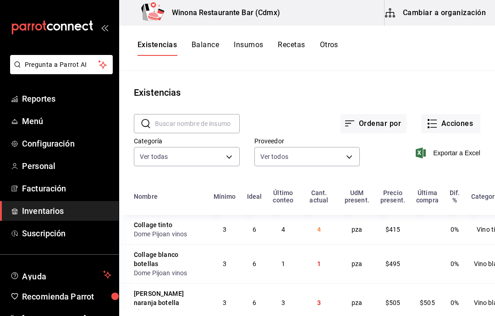
click at [461, 126] on button "Acciones" at bounding box center [451, 123] width 59 height 19
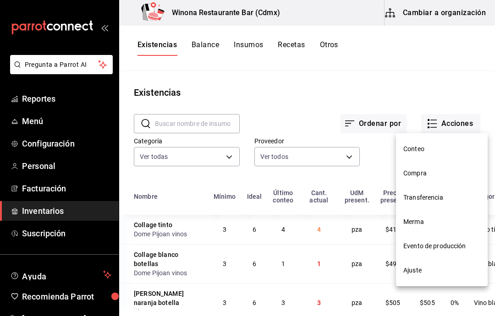
click at [442, 220] on span "Merma" at bounding box center [442, 222] width 77 height 10
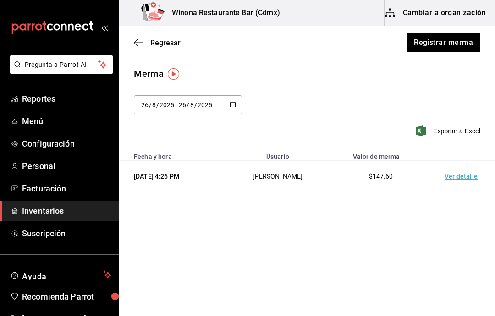
click at [470, 40] on button "Registrar merma" at bounding box center [444, 42] width 74 height 19
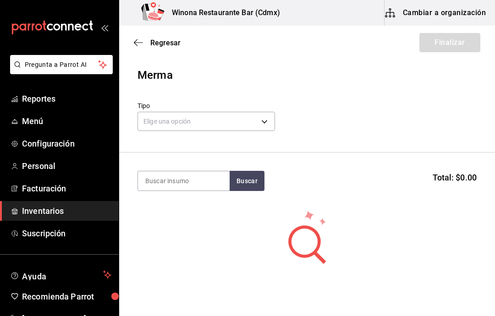
click at [135, 41] on icon "button" at bounding box center [138, 43] width 9 height 8
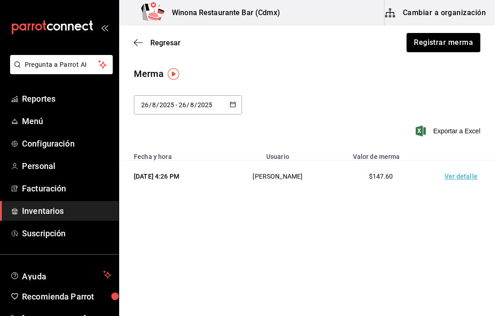
click at [465, 134] on span "Exportar a Excel" at bounding box center [449, 131] width 63 height 11
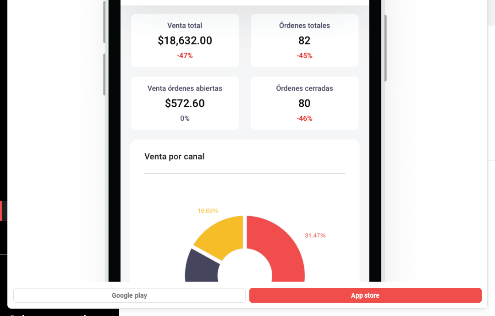
click at [136, 46] on icon "button" at bounding box center [138, 43] width 9 height 8
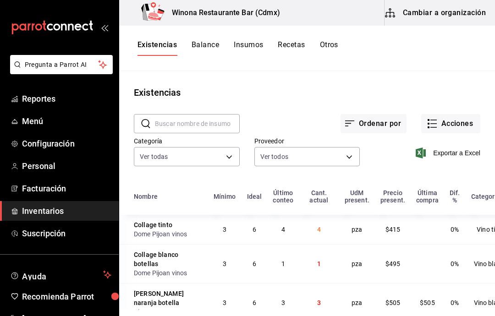
click at [462, 123] on button "Acciones" at bounding box center [451, 123] width 59 height 19
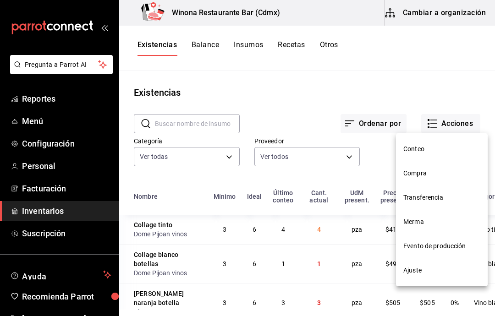
click at [442, 153] on span "Conteo" at bounding box center [442, 149] width 77 height 10
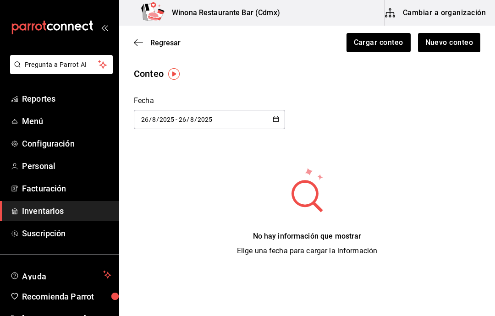
click at [140, 40] on icon "button" at bounding box center [138, 43] width 9 height 8
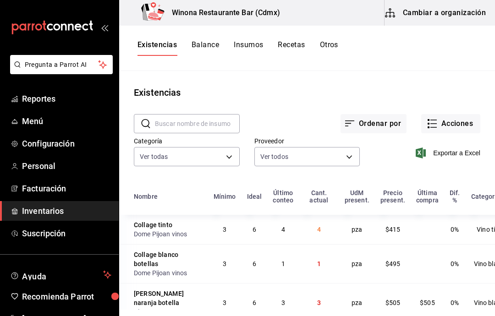
click at [461, 133] on button "Acciones" at bounding box center [451, 123] width 59 height 19
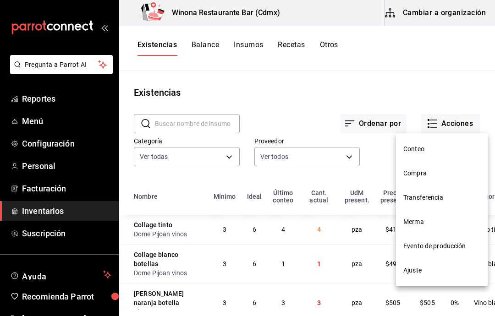
click at [439, 271] on span "Ajuste" at bounding box center [442, 271] width 77 height 10
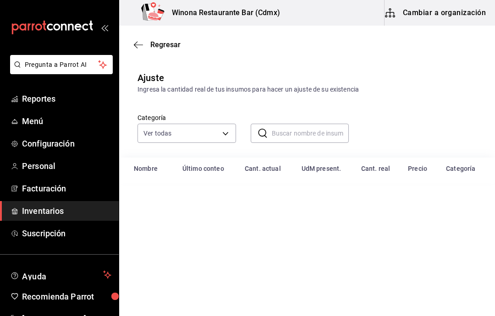
click at [317, 138] on input "text" at bounding box center [311, 133] width 78 height 18
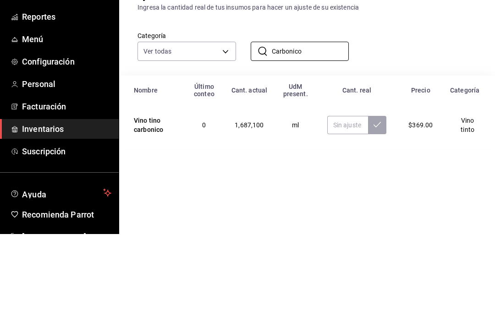
type input "Carbonico"
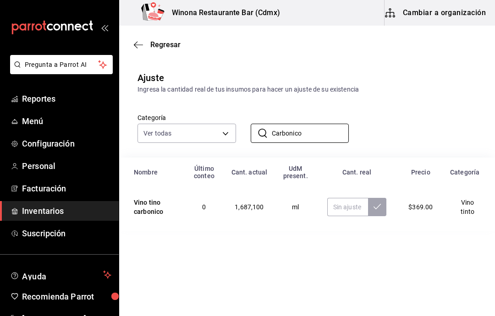
click at [326, 141] on input "Carbonico" at bounding box center [311, 133] width 78 height 18
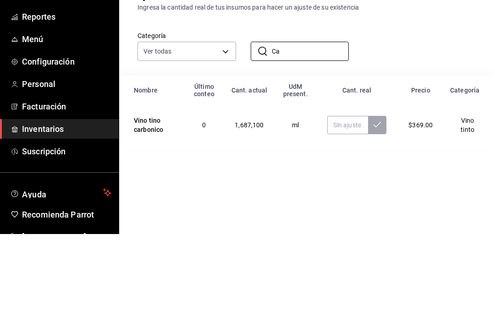
type input "C"
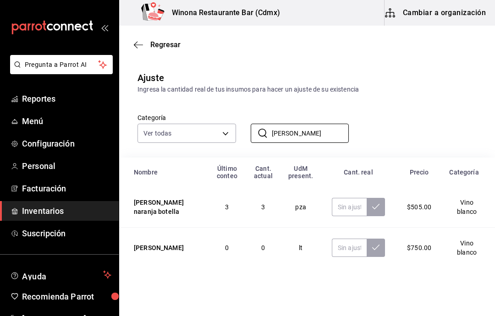
click at [324, 142] on input "Bob" at bounding box center [311, 133] width 78 height 18
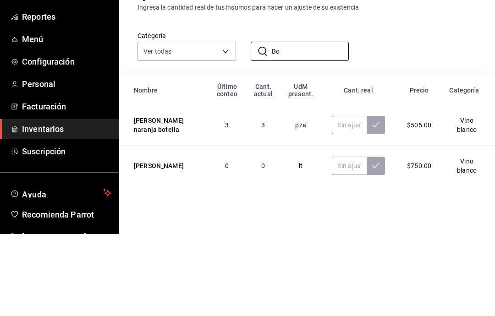
type input "B"
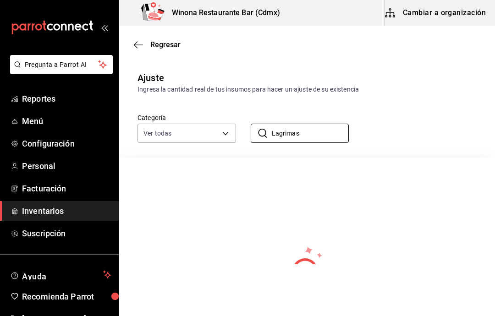
click at [333, 130] on input "Lagrimas" at bounding box center [311, 133] width 78 height 18
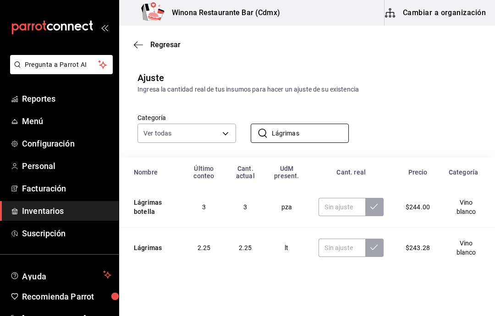
click at [314, 139] on input "Lágrimas" at bounding box center [311, 133] width 78 height 18
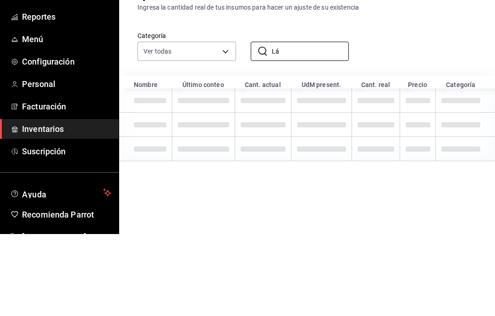
type input "L"
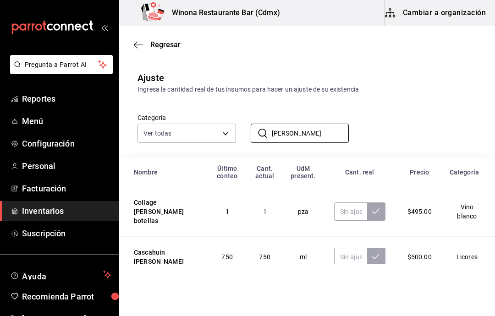
click at [322, 139] on input "Blanco" at bounding box center [311, 133] width 78 height 18
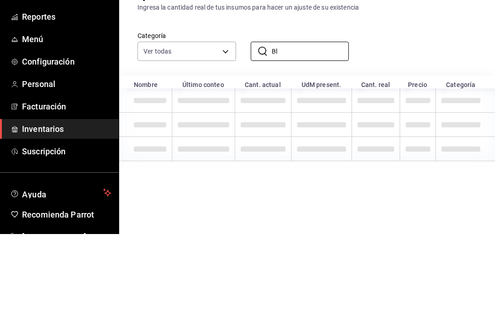
type input "B"
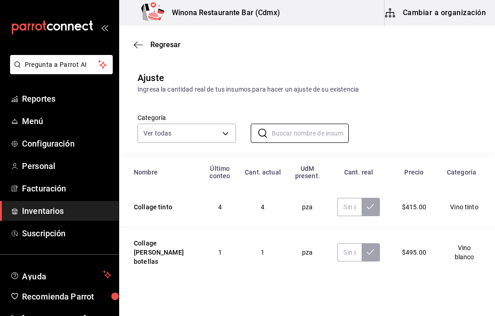
click at [349, 137] on input "text" at bounding box center [311, 133] width 78 height 18
click at [139, 45] on icon "button" at bounding box center [138, 45] width 9 height 8
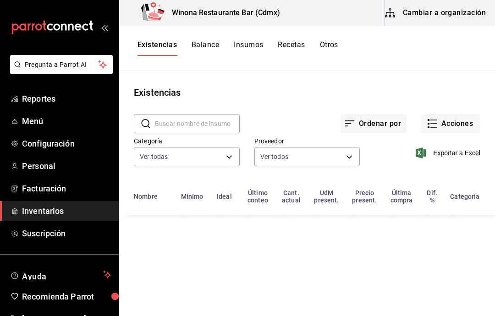
click at [466, 121] on button "Acciones" at bounding box center [451, 123] width 59 height 19
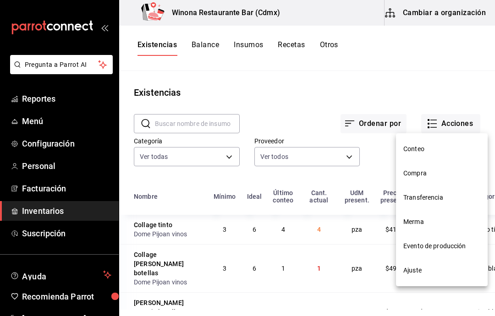
click at [449, 152] on span "Conteo" at bounding box center [442, 149] width 77 height 10
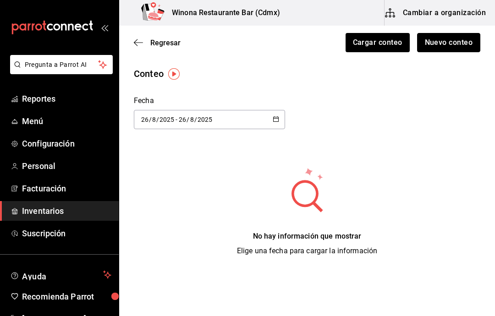
click at [462, 48] on button "Nuevo conteo" at bounding box center [449, 42] width 64 height 19
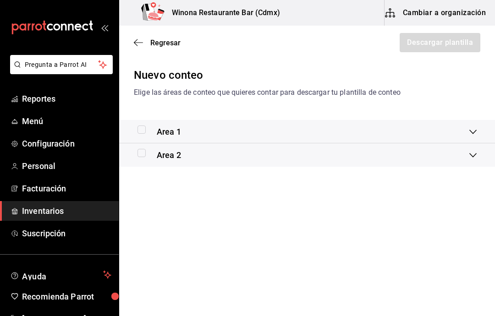
click at [139, 133] on input "checkbox" at bounding box center [142, 130] width 8 height 8
checkbox input "true"
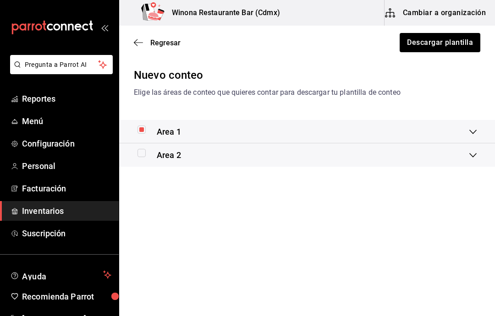
click at [142, 156] on input "checkbox" at bounding box center [142, 153] width 8 height 8
checkbox input "true"
click at [452, 46] on button "Descargar plantilla" at bounding box center [440, 42] width 82 height 19
